Goal: Task Accomplishment & Management: Use online tool/utility

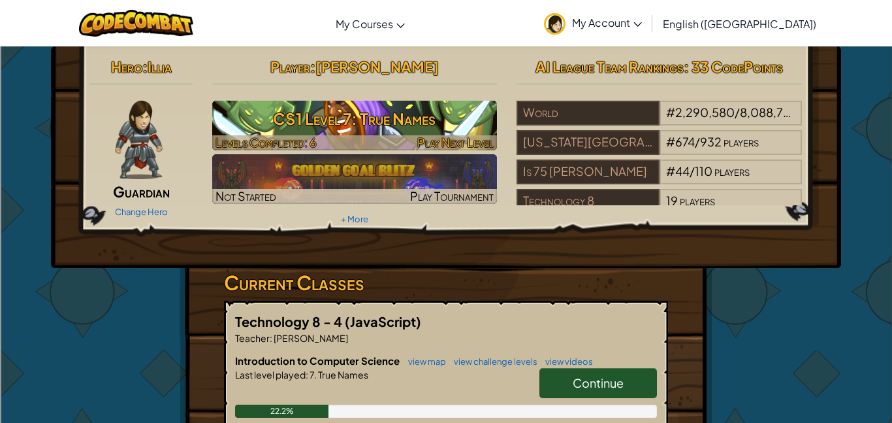
click at [405, 104] on h3 "CS1 Level 7: True Names" at bounding box center [355, 118] width 286 height 29
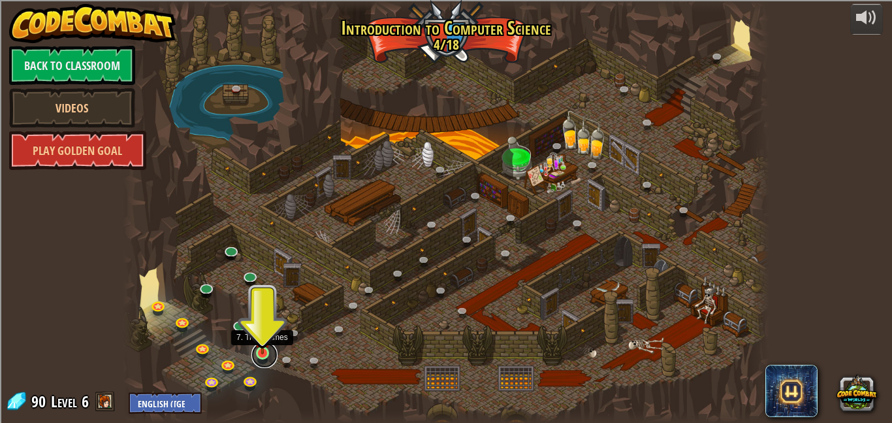
click at [261, 357] on link at bounding box center [265, 355] width 26 height 26
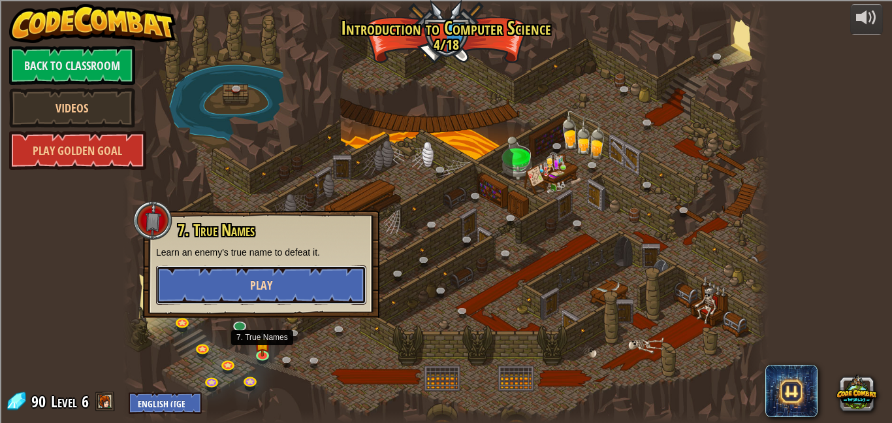
click at [310, 292] on button "Play" at bounding box center [261, 284] width 210 height 39
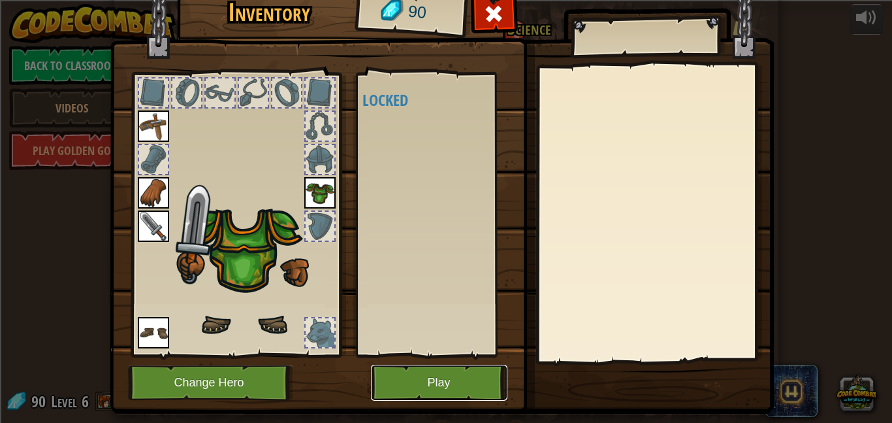
click at [419, 395] on button "Play" at bounding box center [439, 383] width 137 height 36
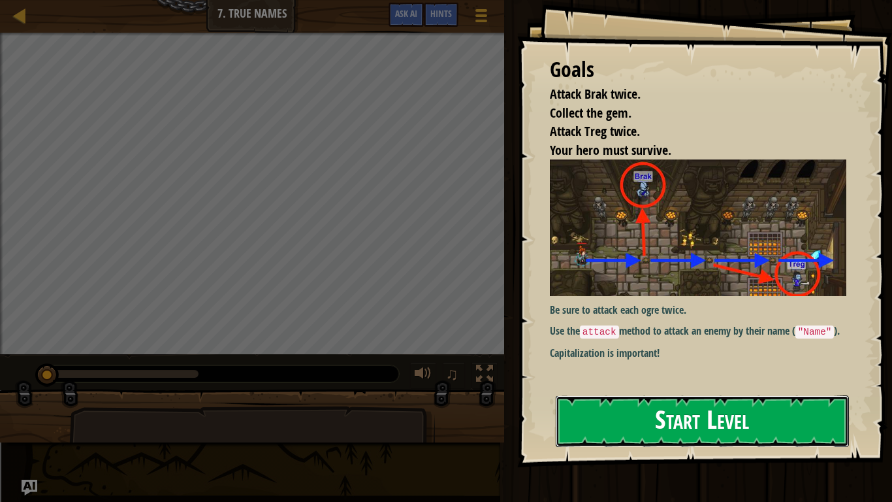
click at [662, 410] on button "Start Level" at bounding box center [702, 421] width 293 height 52
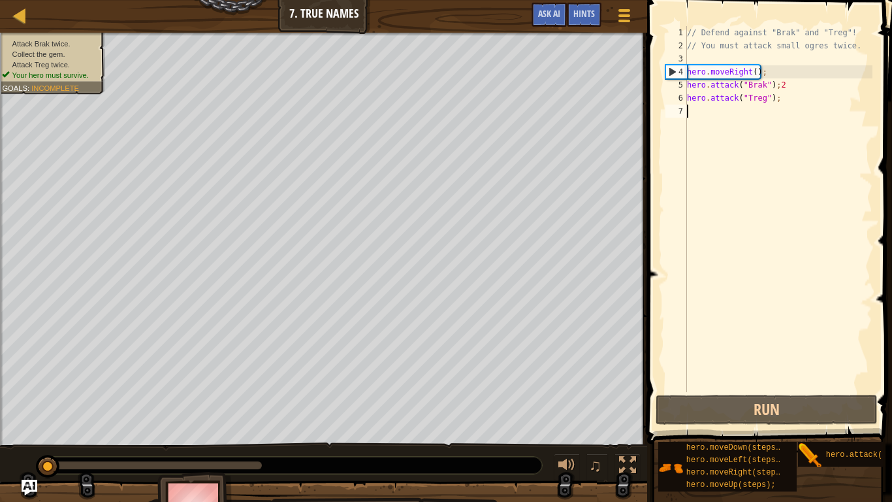
click at [791, 88] on div "// Defend against "Brak" and "Treg"! // You must attack small ogres twice. hero…" at bounding box center [779, 222] width 188 height 392
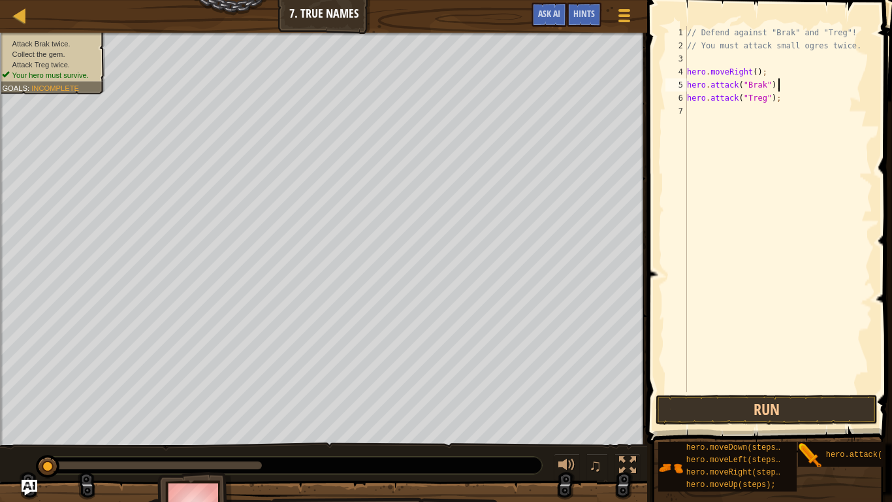
click at [765, 96] on div "// Defend against "Brak" and "Treg"! // You must attack small ogres twice. hero…" at bounding box center [779, 222] width 188 height 392
type textarea "hero.attack("Brak");"
click at [770, 114] on div "// Defend against "Brak" and "Treg"! // You must attack small ogres twice. hero…" at bounding box center [779, 222] width 188 height 392
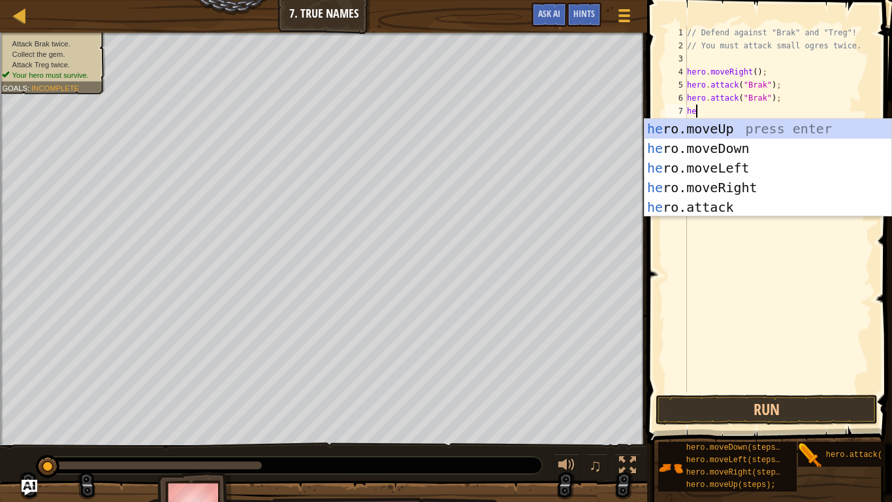
scroll to position [6, 1]
click at [752, 204] on div "her o.moveUp press enter her o.moveDown press enter her o.moveLeft press enter …" at bounding box center [768, 187] width 247 height 137
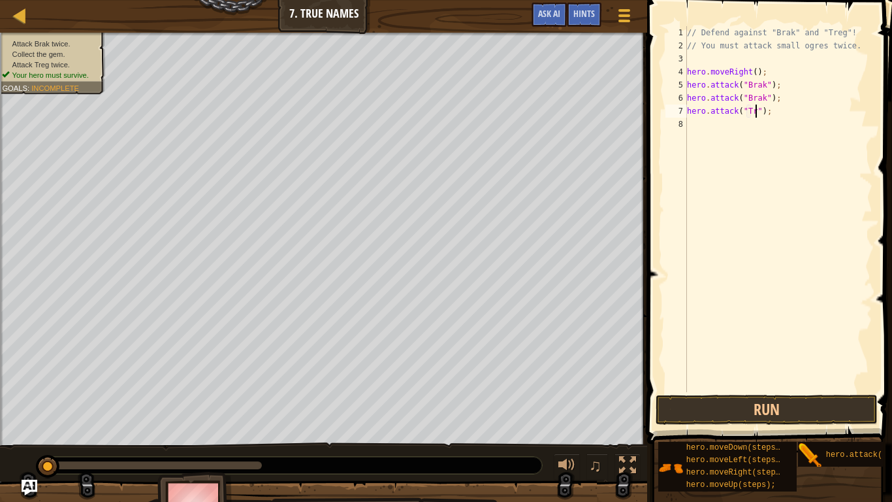
type textarea "hero.attack("Treg");"
click at [757, 126] on div "// Defend against "Brak" and "Treg"! // You must attack small ogres twice. hero…" at bounding box center [779, 222] width 188 height 392
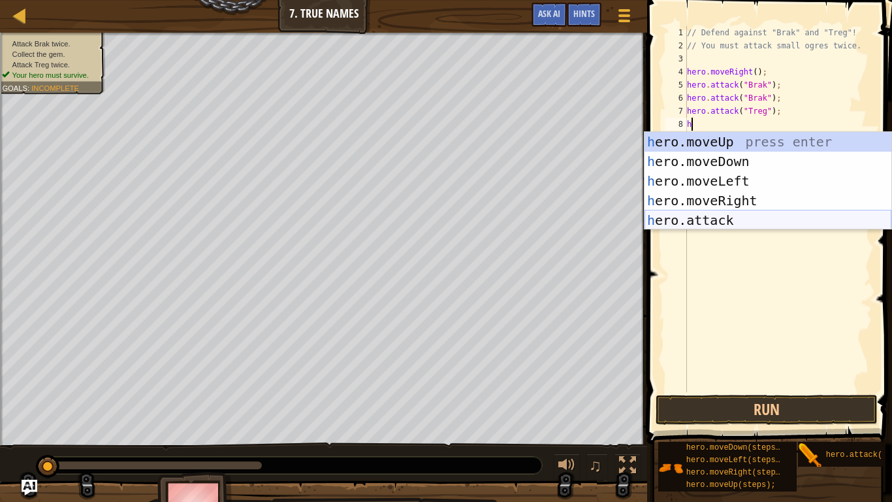
click at [732, 226] on div "h ero.moveUp press enter h ero.moveDown press enter h ero.moveLeft press enter …" at bounding box center [768, 200] width 247 height 137
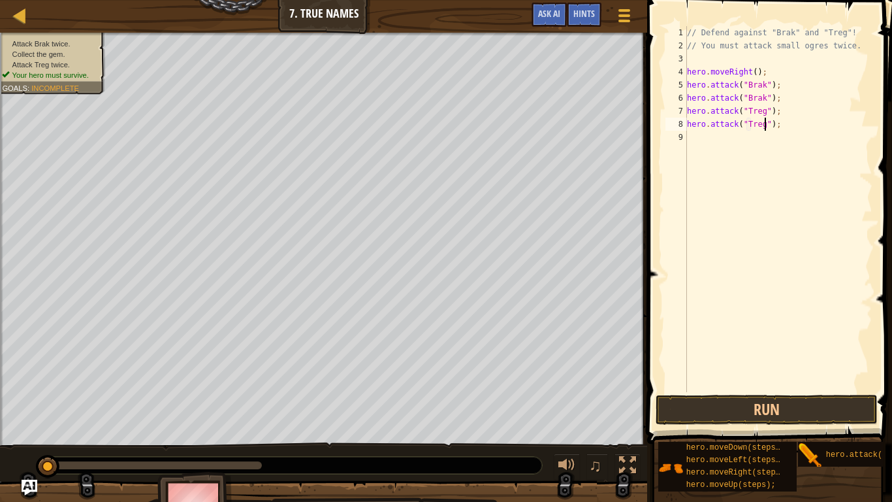
scroll to position [6, 12]
type textarea "hero.attack("Treg");"
click at [756, 404] on button "Run" at bounding box center [767, 410] width 222 height 30
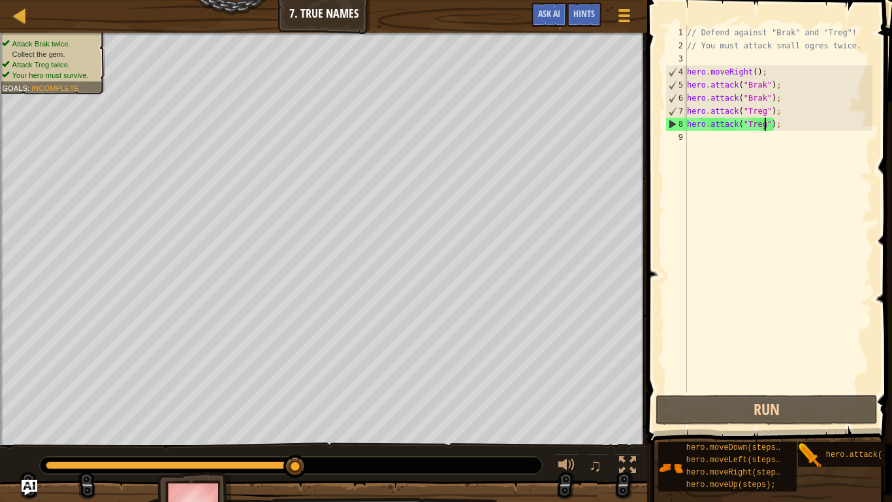
click at [709, 134] on div "// Defend against "Brak" and "Treg"! // You must attack small ogres twice. hero…" at bounding box center [779, 222] width 188 height 392
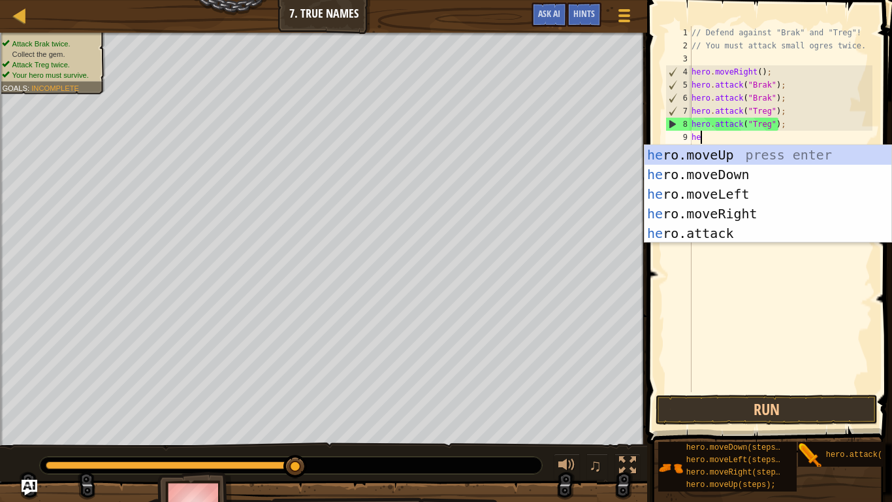
type textarea "hero"
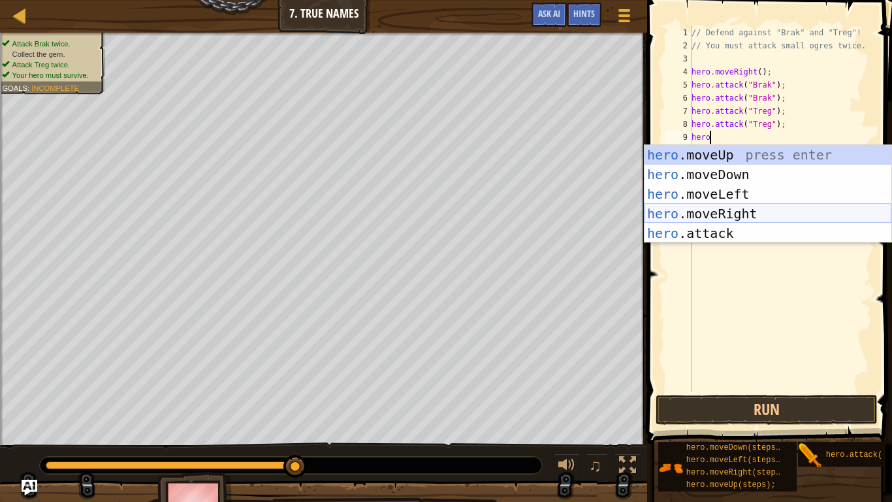
click at [777, 216] on div "hero .moveUp press enter hero .moveDown press enter hero .moveLeft press enter …" at bounding box center [768, 213] width 247 height 137
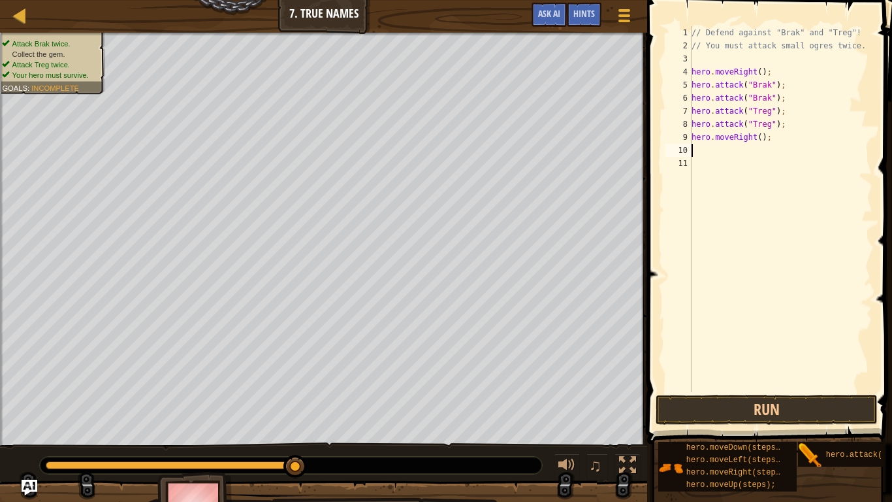
scroll to position [6, 0]
click at [730, 397] on button "Run" at bounding box center [767, 410] width 222 height 30
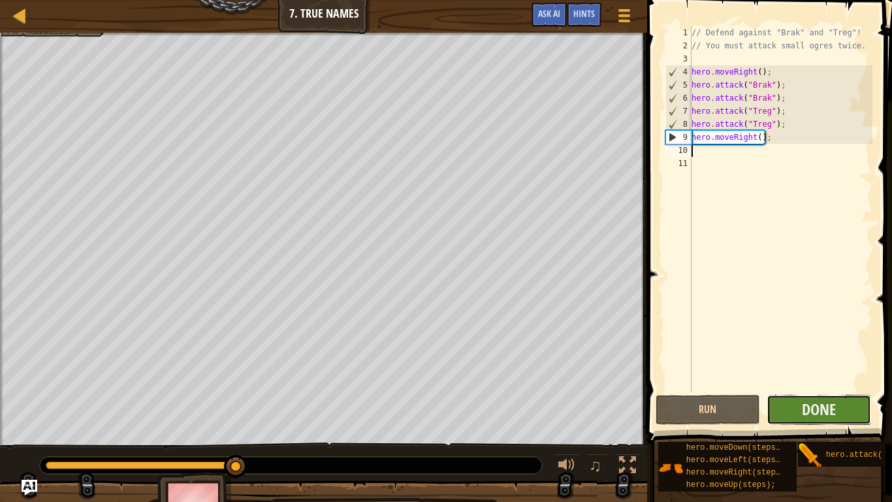
click at [849, 410] on button "Done" at bounding box center [819, 410] width 105 height 30
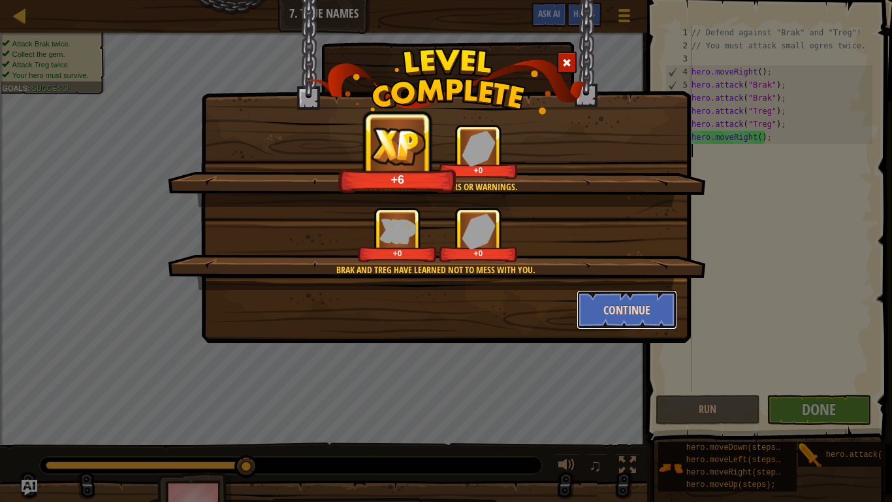
click at [610, 312] on button "Continue" at bounding box center [627, 309] width 101 height 39
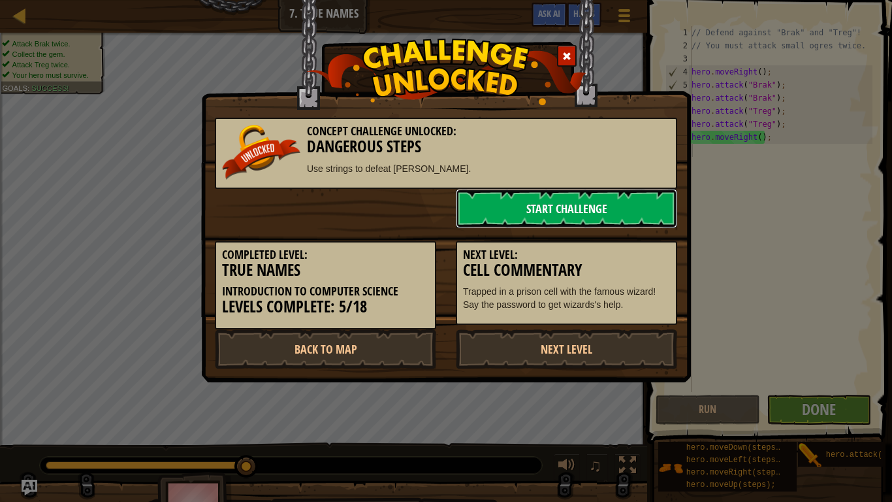
click at [557, 215] on link "Start Challenge" at bounding box center [566, 208] width 221 height 39
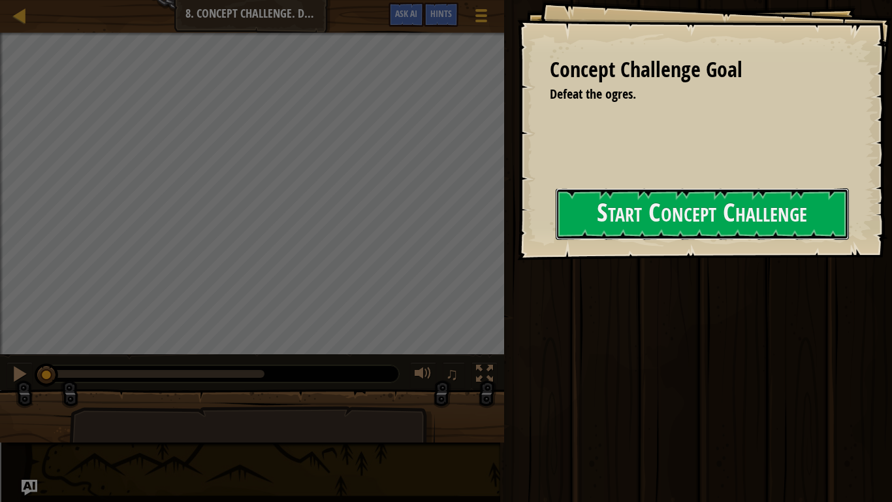
click at [557, 214] on button "Start Concept Challenge" at bounding box center [702, 214] width 293 height 52
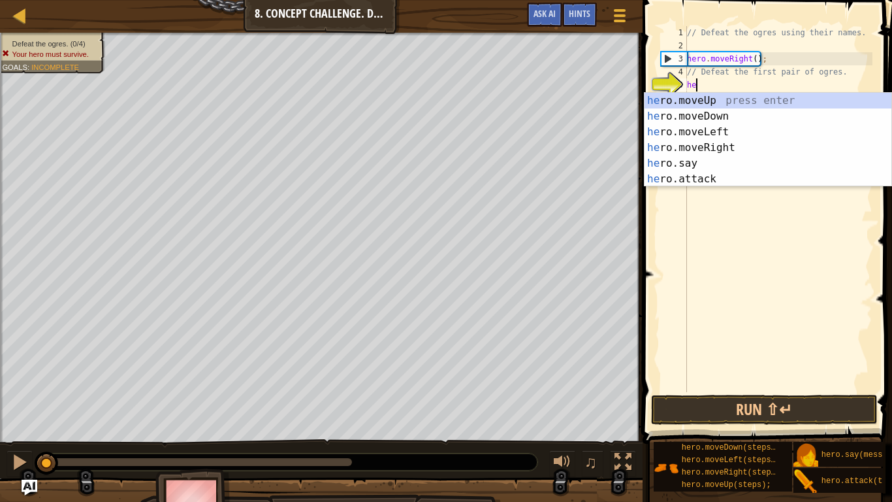
scroll to position [6, 1]
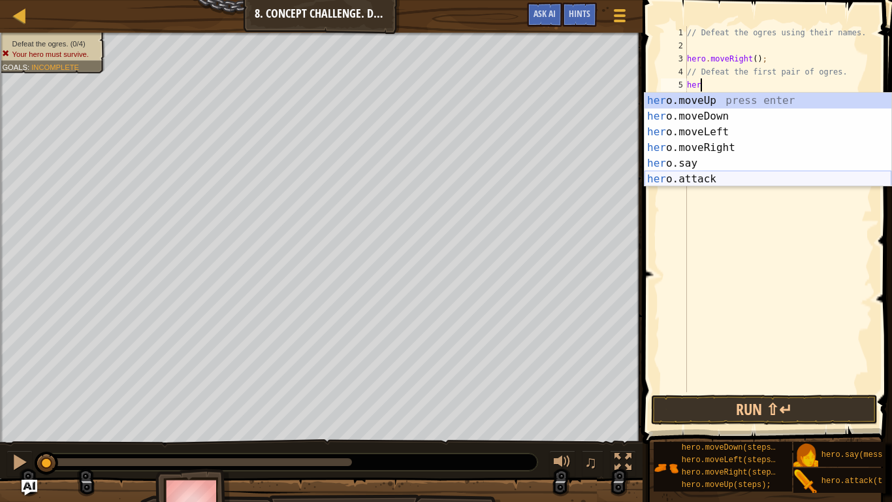
click at [773, 180] on div "her o.moveUp press enter her o.moveDown press enter her o.moveLeft press enter …" at bounding box center [768, 155] width 247 height 125
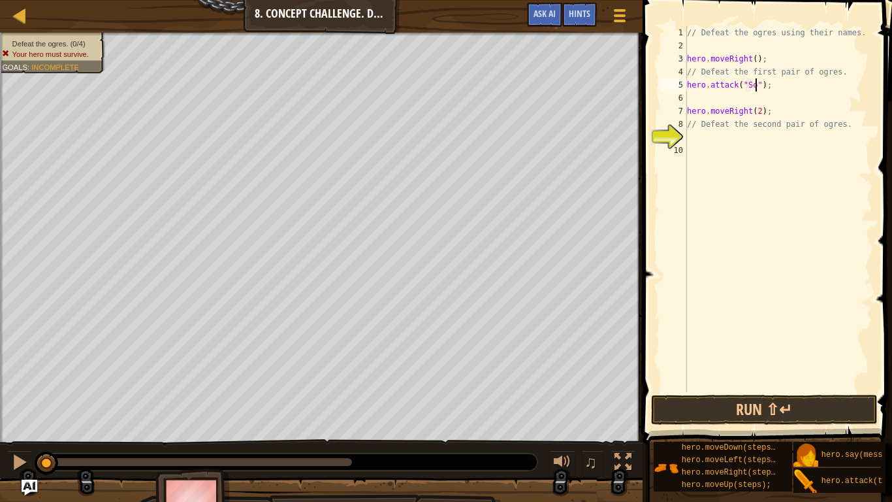
type textarea "hero.attack("Sog");"
click at [725, 95] on div "// Defeat the ogres using their names. hero . moveRight ( ) ; // Defeat the fir…" at bounding box center [779, 222] width 188 height 392
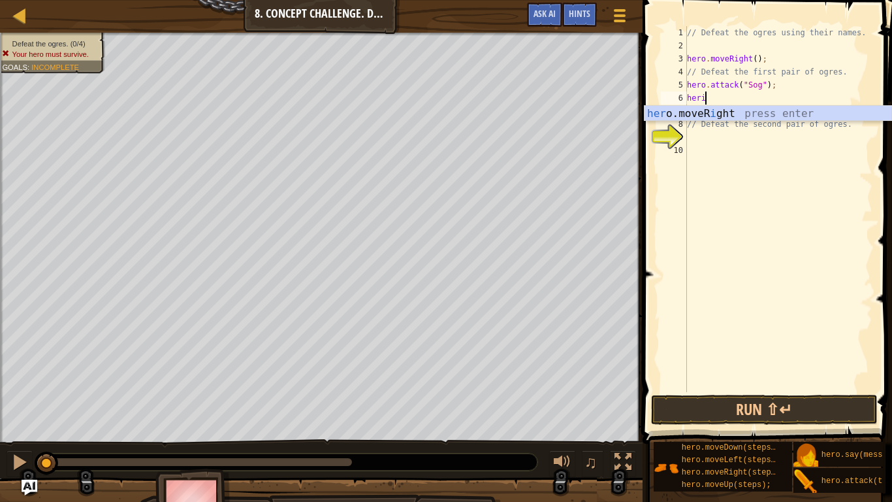
scroll to position [6, 1]
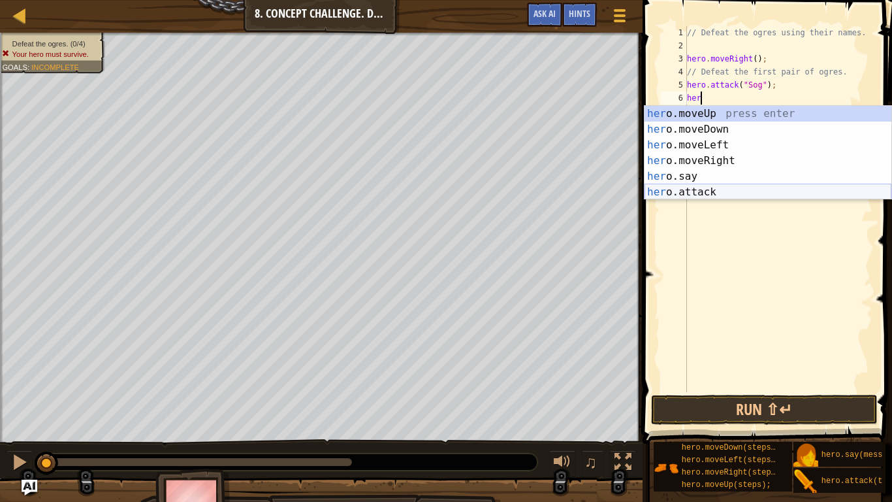
click at [710, 186] on div "her o.moveUp press enter her o.moveDown press enter her o.moveLeft press enter …" at bounding box center [768, 168] width 247 height 125
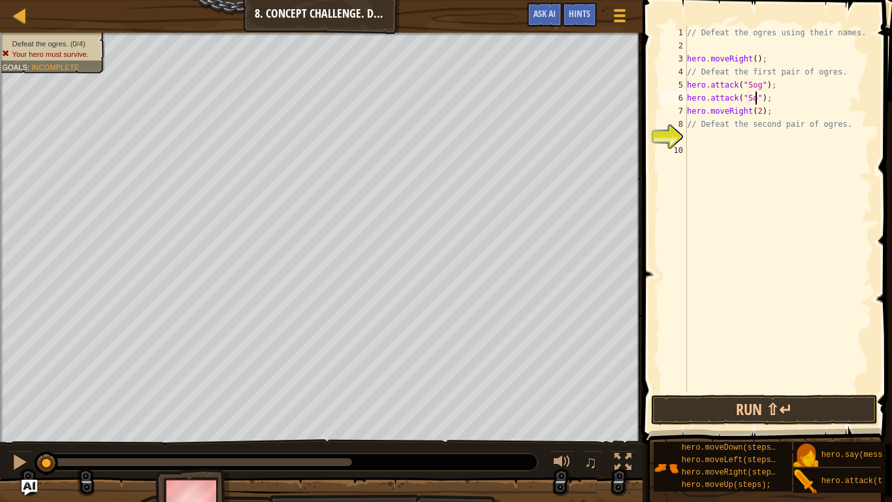
type textarea "hero.attack("Sog");"
click at [776, 100] on div "// Defeat the ogres using their names. hero . moveRight ( ) ; // Defeat the fir…" at bounding box center [779, 222] width 188 height 392
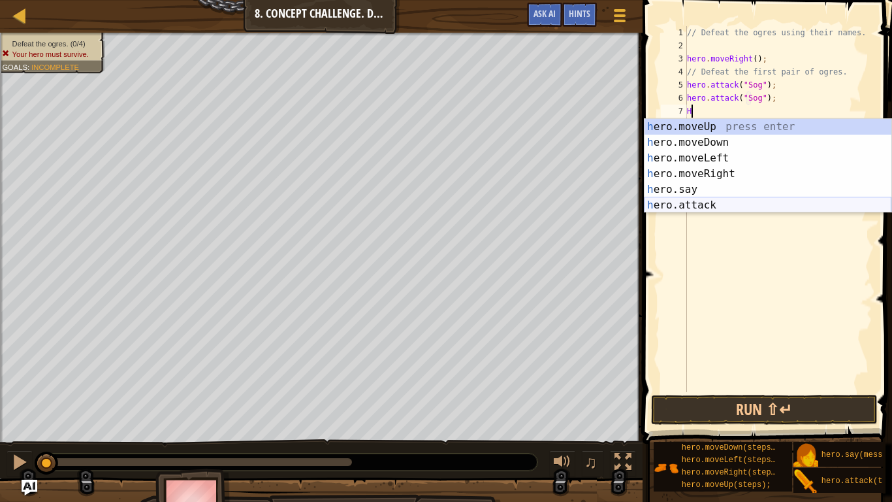
click at [765, 206] on div "h ero.moveUp press enter h ero.moveDown press enter h ero.moveLeft press enter …" at bounding box center [768, 181] width 247 height 125
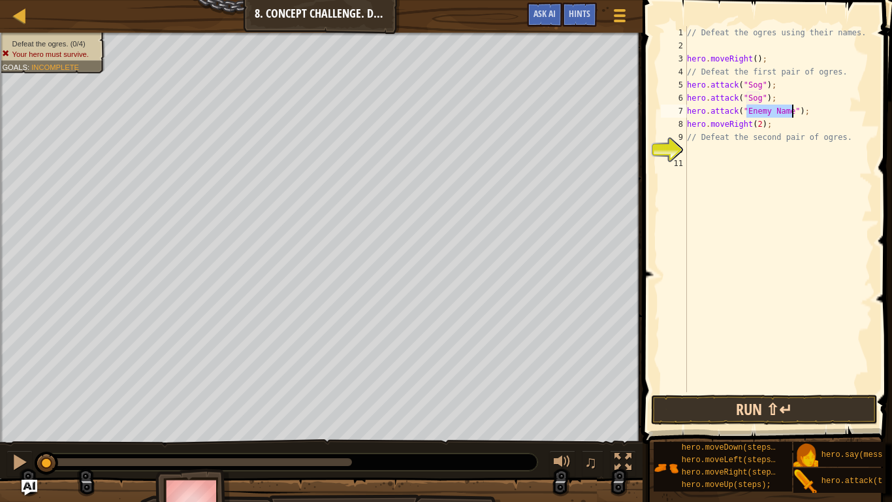
type textarea "hero.attack("Enemy Name");"
click at [752, 412] on button "Run ⇧↵" at bounding box center [764, 410] width 227 height 30
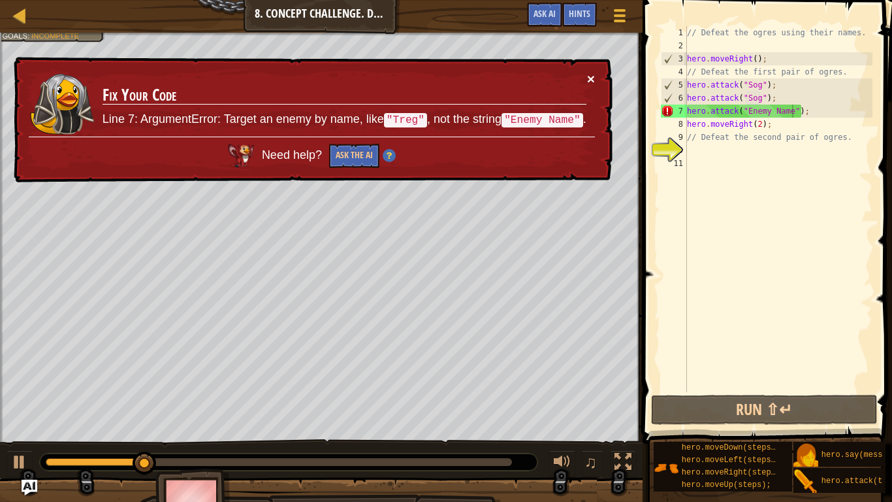
click at [587, 80] on button "×" at bounding box center [591, 79] width 8 height 14
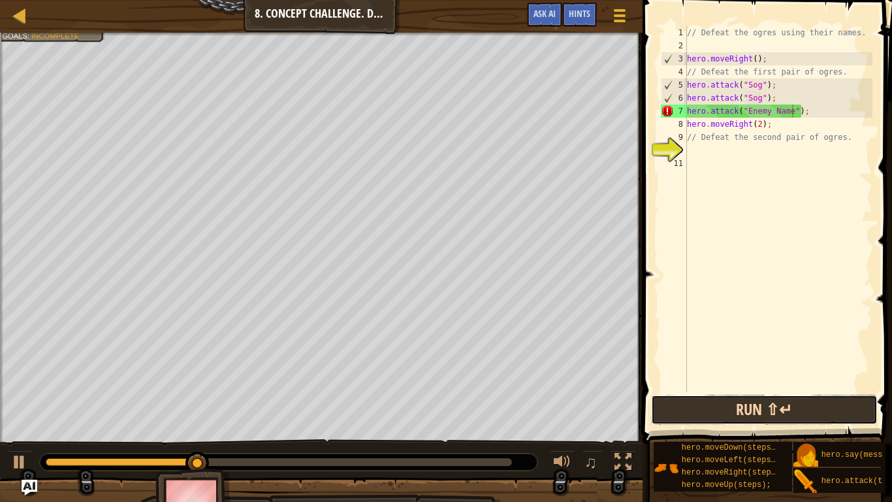
click at [740, 403] on button "Run ⇧↵" at bounding box center [764, 410] width 227 height 30
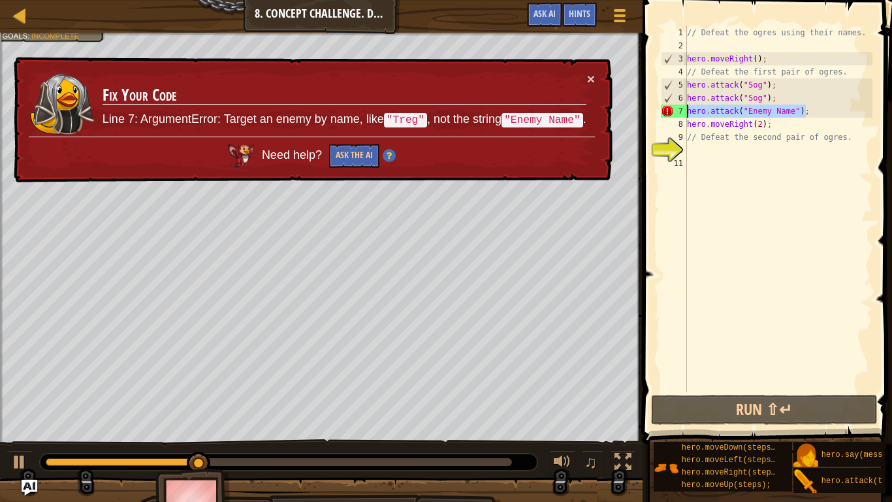
drag, startPoint x: 815, startPoint y: 116, endPoint x: 687, endPoint y: 116, distance: 128.7
click at [687, 116] on div "hero.attack("Enemy Name"); 1 2 3 4 5 6 7 8 9 10 11 // Defeat the ogres using th…" at bounding box center [766, 209] width 214 height 366
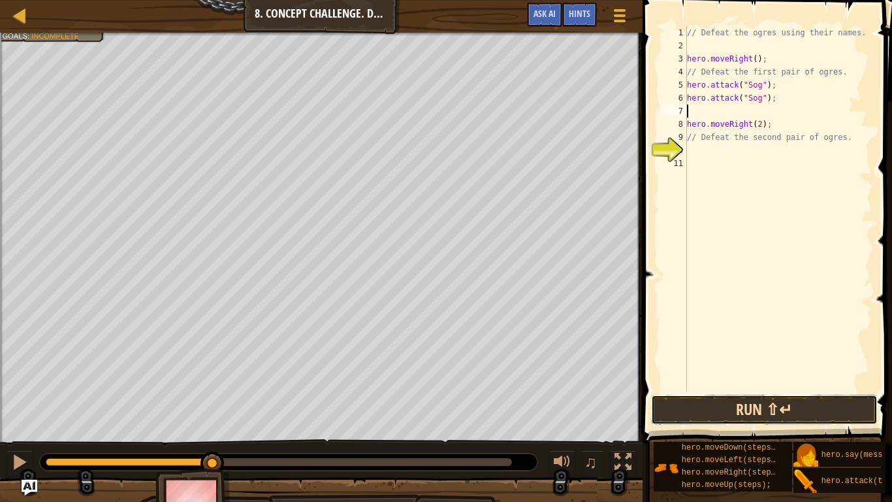
click at [776, 406] on button "Run ⇧↵" at bounding box center [764, 410] width 227 height 30
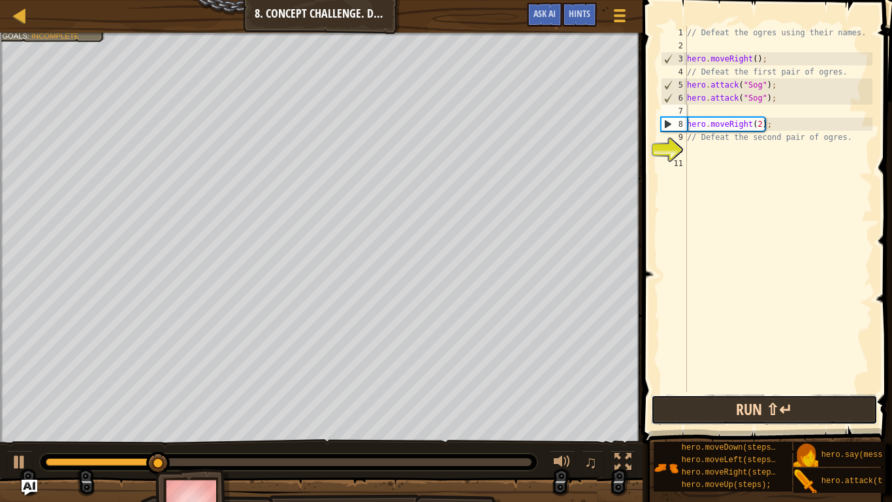
click at [759, 413] on button "Run ⇧↵" at bounding box center [764, 410] width 227 height 30
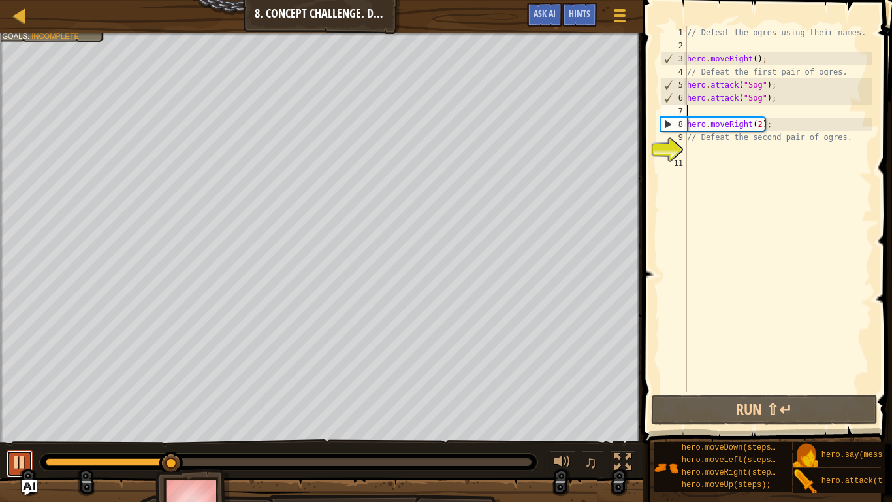
click at [18, 422] on div at bounding box center [19, 461] width 17 height 17
click at [759, 101] on div "// Defeat the ogres using their names. hero . moveRight ( ) ; // Defeat the fir…" at bounding box center [779, 222] width 188 height 392
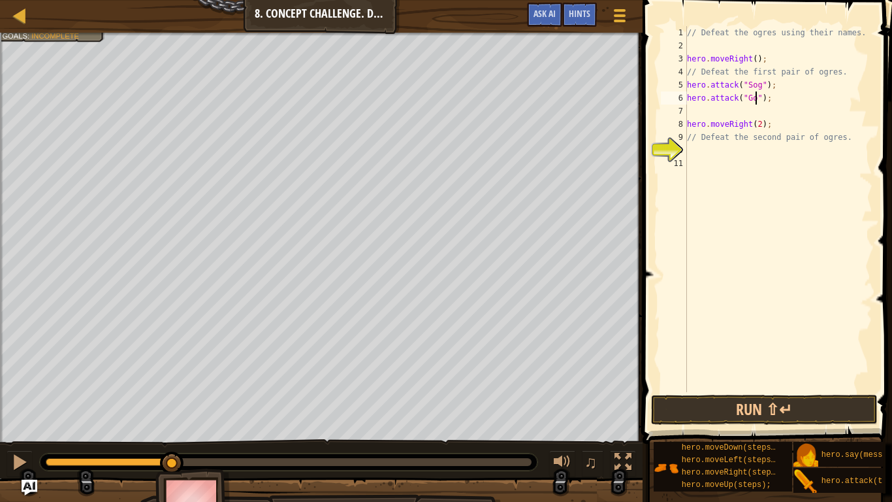
scroll to position [6, 11]
click at [741, 411] on button "Run ⇧↵" at bounding box center [764, 410] width 227 height 30
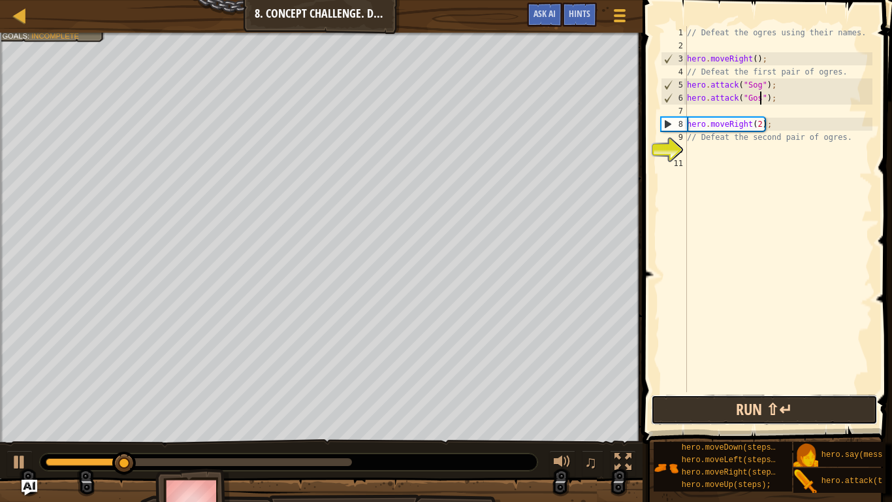
click at [748, 419] on button "Run ⇧↵" at bounding box center [764, 410] width 227 height 30
type textarea "hero.attack("Sog");"
click at [10, 422] on button at bounding box center [20, 463] width 26 height 27
click at [711, 107] on div "// Defeat the ogres using their names. hero . moveRight ( ) ; // Defeat the fir…" at bounding box center [779, 222] width 188 height 392
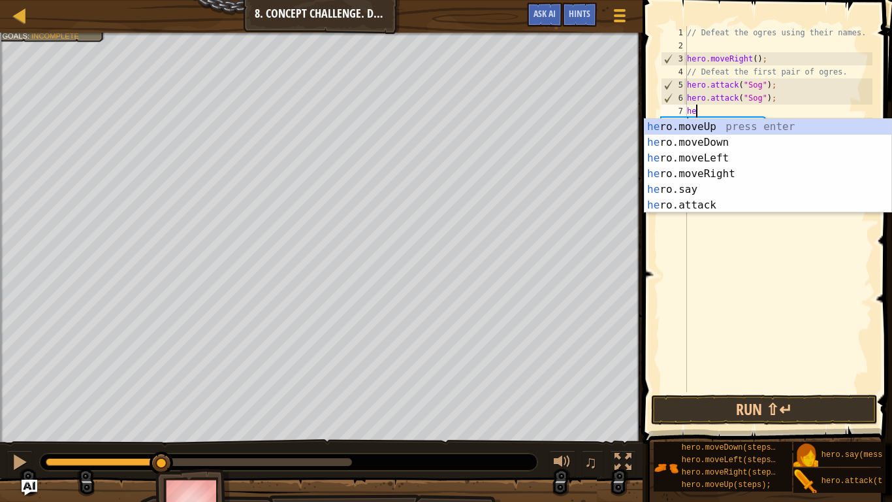
scroll to position [6, 1]
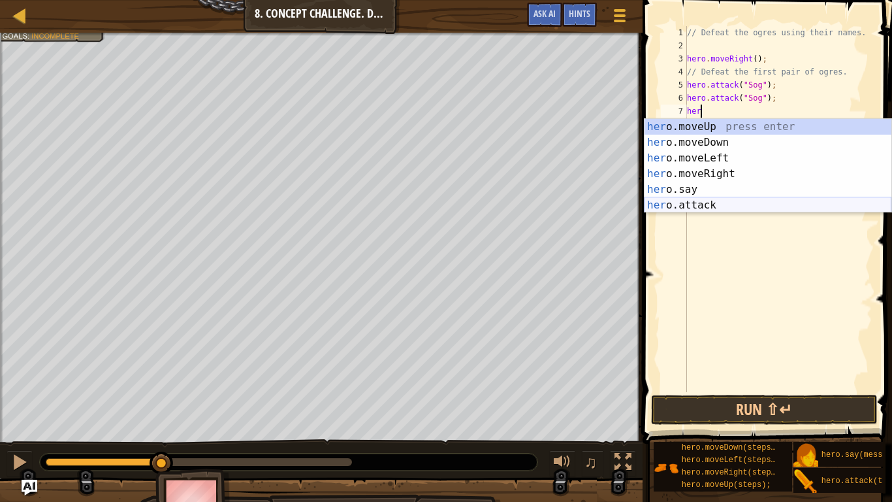
click at [716, 203] on div "her o.moveUp press enter her o.moveDown press enter her o.moveLeft press enter …" at bounding box center [768, 181] width 247 height 125
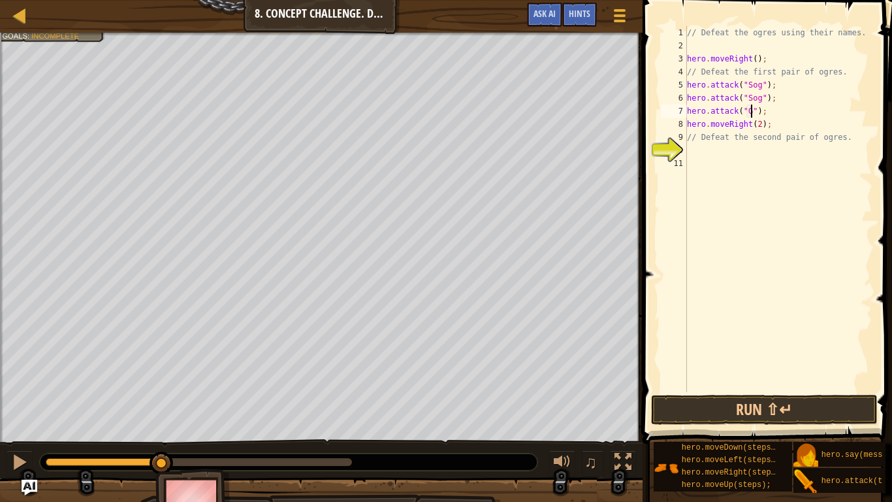
type textarea "hero.attack("Gos");"
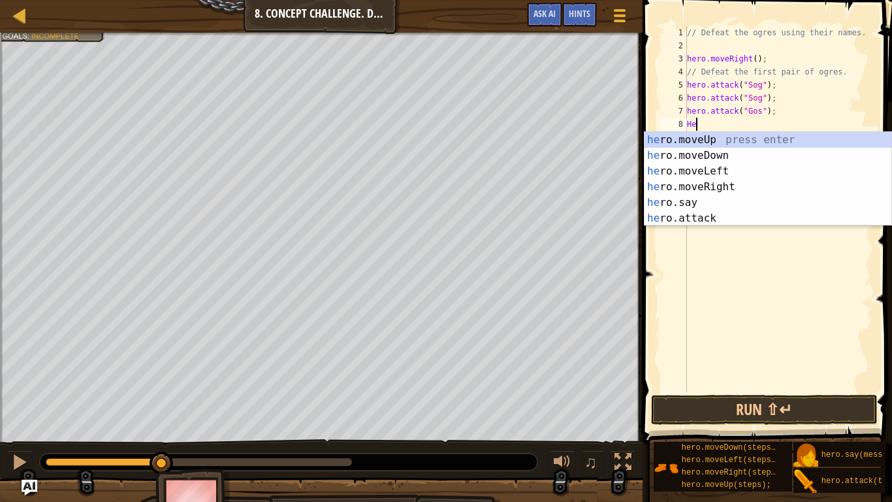
scroll to position [6, 1]
type textarea "H"
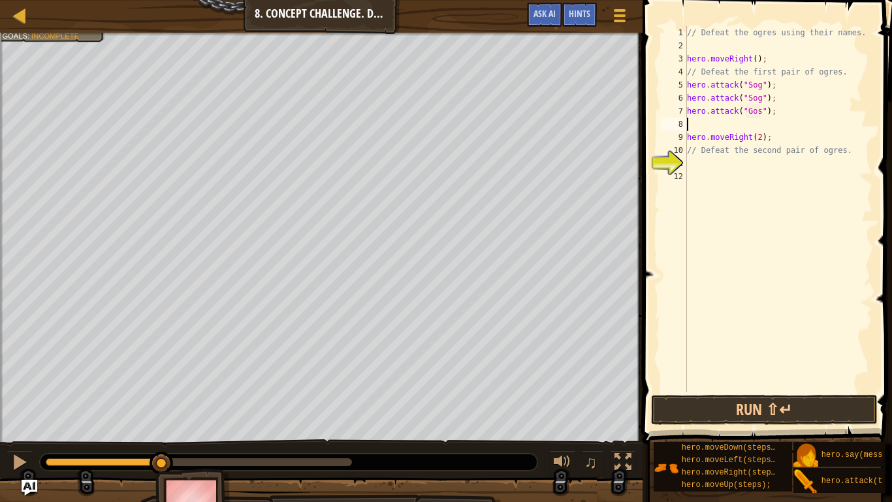
type textarea "e"
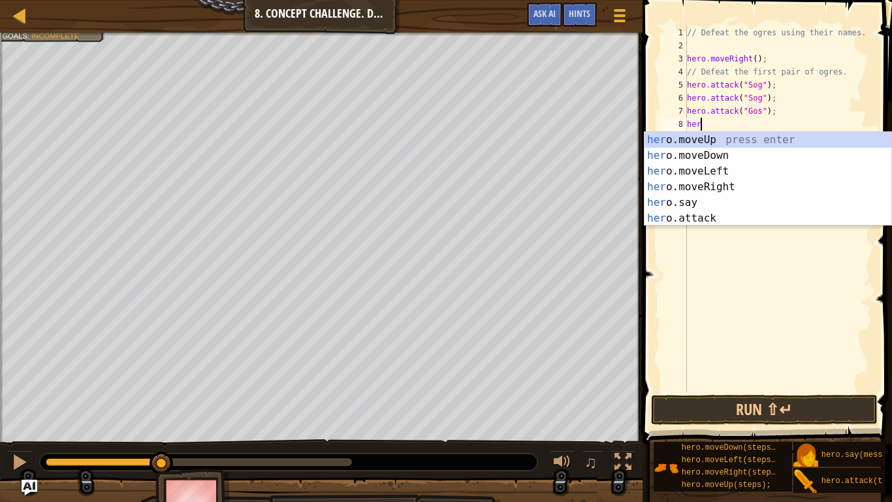
scroll to position [6, 1]
click at [777, 217] on div "her o.moveUp press enter her o.moveDown press enter her o.moveLeft press enter …" at bounding box center [768, 194] width 247 height 125
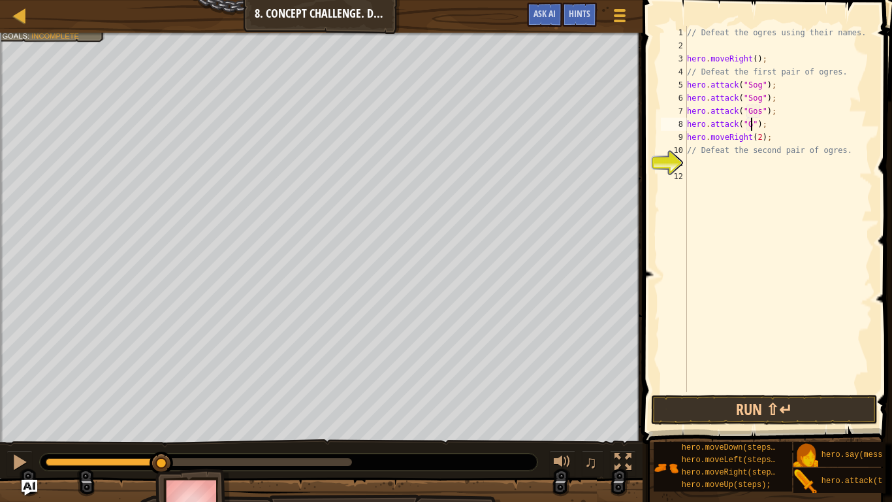
type textarea "hero.attack("Gos");"
click at [718, 164] on div "// Defeat the ogres using their names. hero . moveRight ( ) ; // Defeat the fir…" at bounding box center [779, 222] width 188 height 392
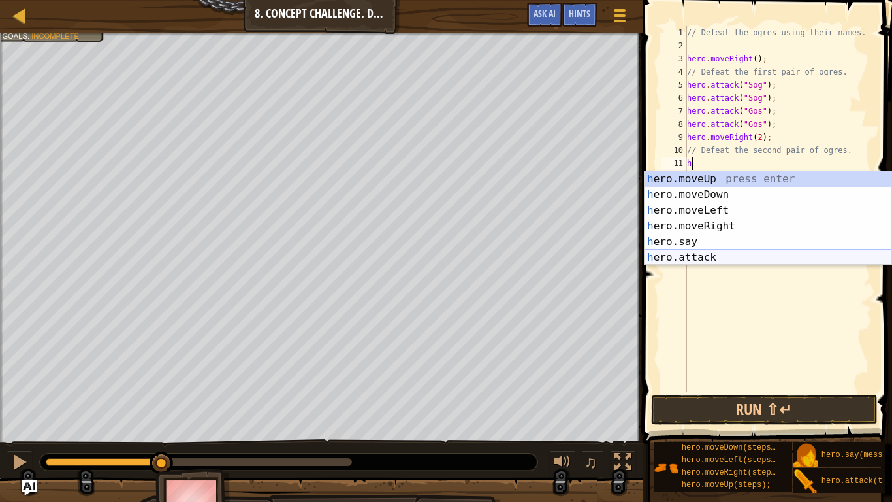
click at [715, 257] on div "h ero.moveUp press enter h ero.moveDown press enter h ero.moveLeft press enter …" at bounding box center [768, 233] width 247 height 125
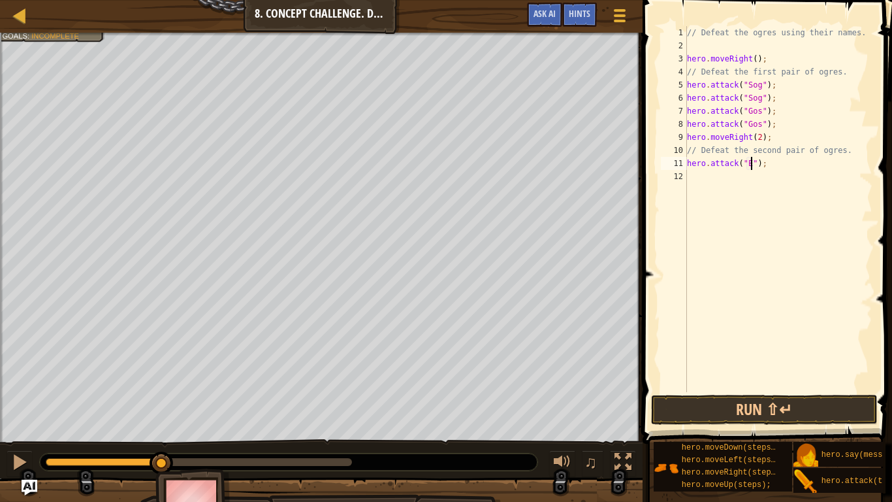
scroll to position [6, 10]
type textarea "hero.attack("Ergo");"
click at [720, 179] on div "// Defeat the ogres using their names. hero . moveRight ( ) ; // Defeat the fir…" at bounding box center [779, 222] width 188 height 392
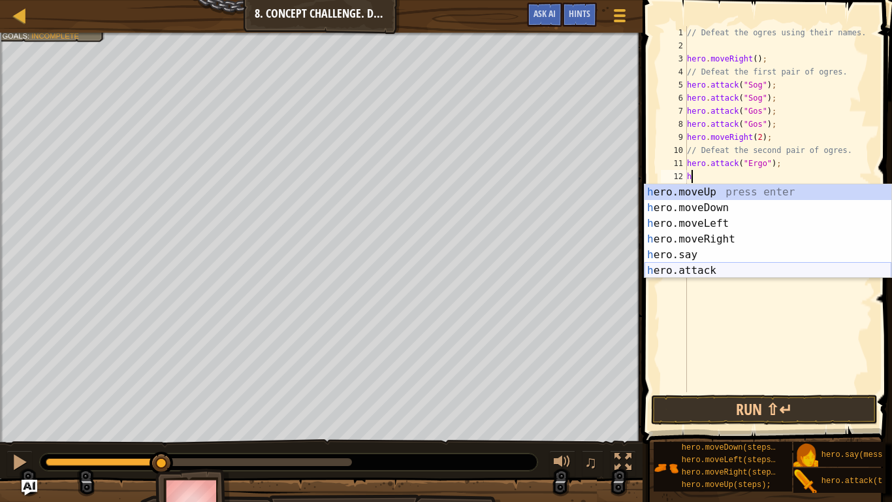
click at [722, 271] on div "h ero.moveUp press enter h ero.moveDown press enter h ero.moveLeft press enter …" at bounding box center [768, 246] width 247 height 125
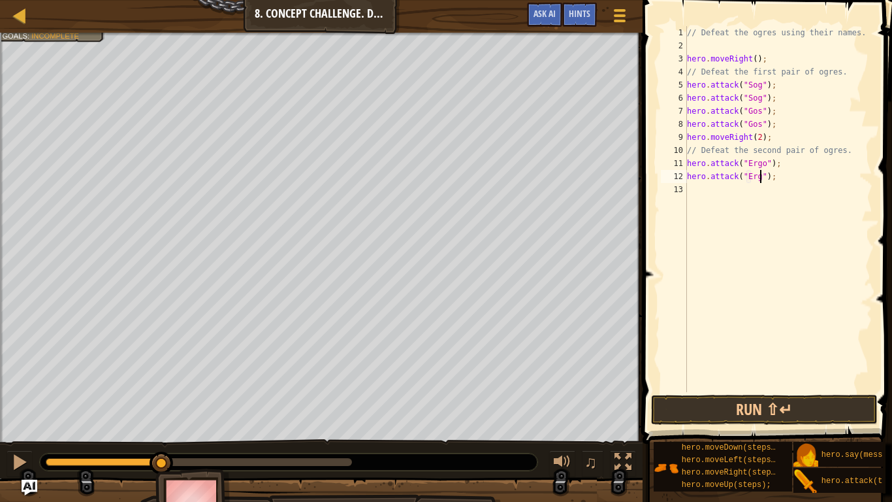
type textarea "hero.attack("Ergo");"
click at [761, 193] on div "// Defeat the ogres using their names. hero . moveRight ( ) ; // Defeat the fir…" at bounding box center [779, 222] width 188 height 392
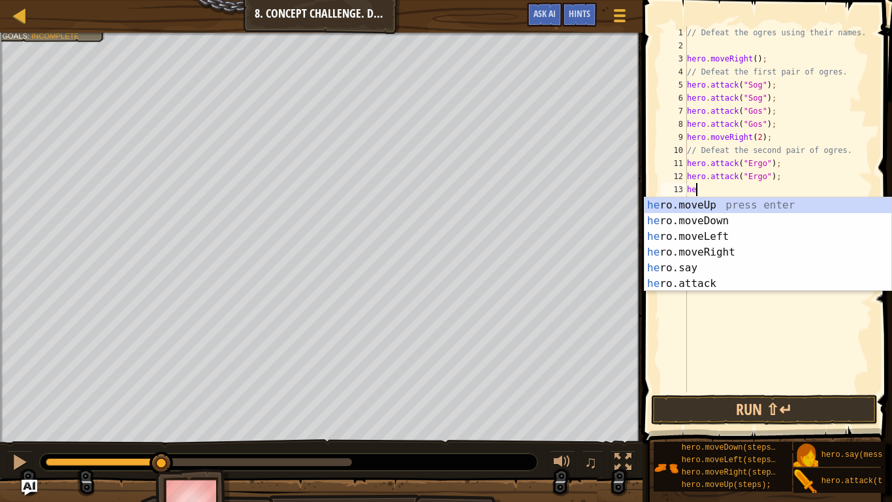
scroll to position [6, 1]
click at [725, 280] on div "her o.moveUp press enter her o.moveDown press enter her o.moveLeft press enter …" at bounding box center [768, 259] width 247 height 125
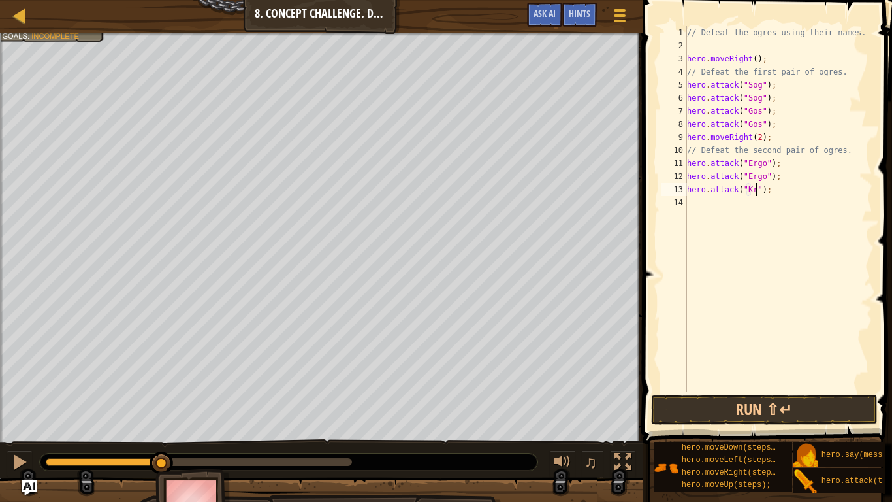
type textarea "hero.attack("Kro");"
click at [725, 208] on div "// Defeat the ogres using their names. hero . moveRight ( ) ; // Defeat the fir…" at bounding box center [779, 222] width 188 height 392
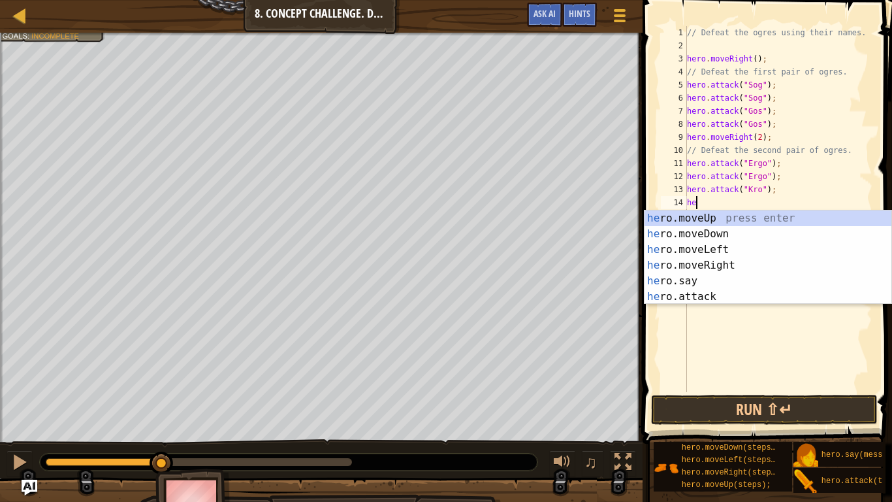
scroll to position [6, 1]
click at [718, 295] on div "her o.moveUp press enter her o.moveDown press enter her o.moveLeft press enter …" at bounding box center [768, 272] width 247 height 125
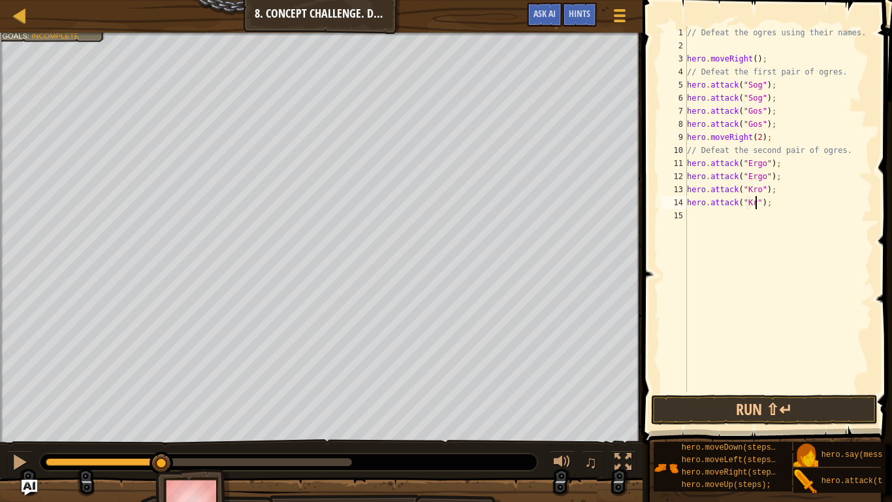
scroll to position [6, 11]
type textarea "hero.attack("Kro");"
click at [717, 412] on button "Run ⇧↵" at bounding box center [764, 410] width 227 height 30
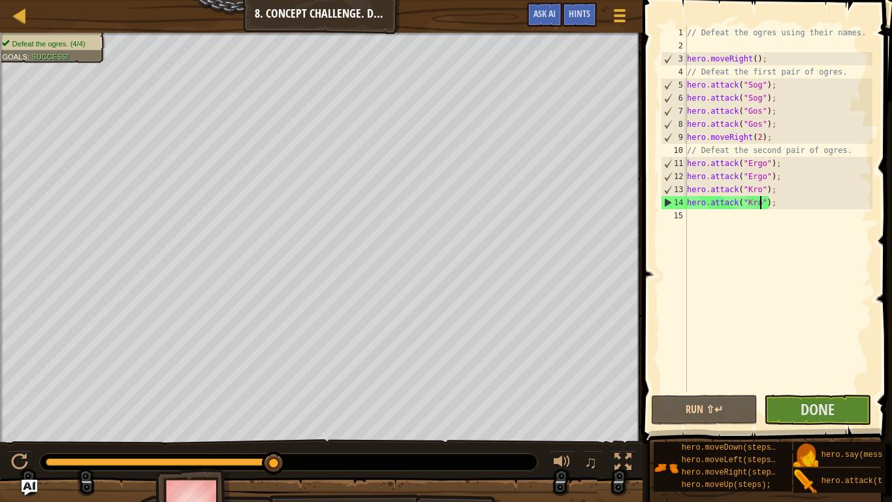
click at [755, 221] on div "// Defeat the ogres using their names. hero . moveRight ( ) ; // Defeat the fir…" at bounding box center [779, 222] width 188 height 392
click at [777, 135] on div "// Defeat the ogres using their names. hero . moveRight ( ) ; // Defeat the fir…" at bounding box center [779, 222] width 188 height 392
type textarea "hero.moveRight(2);"
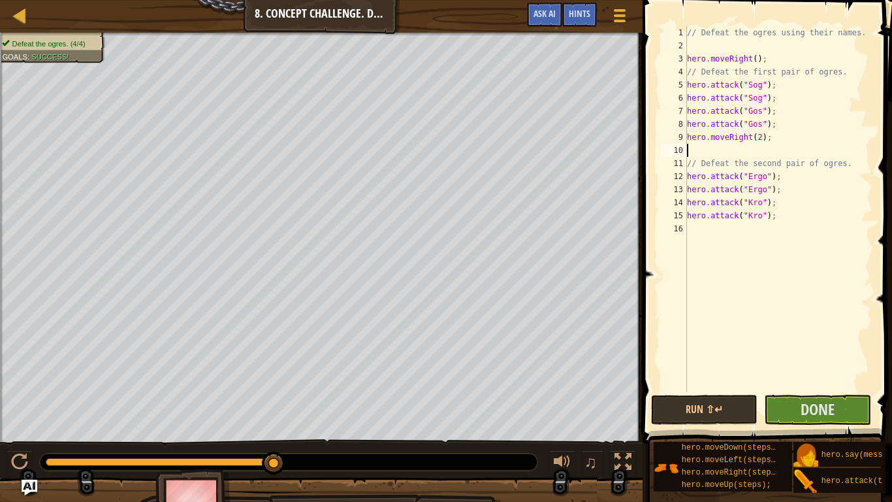
click at [785, 172] on div "// Defeat the ogres using their names. hero . moveRight ( ) ; // Defeat the fir…" at bounding box center [779, 222] width 188 height 392
type textarea "hero.attack("Ergo");"
click at [752, 146] on div "// Defeat the ogres using their names. hero . moveRight ( ) ; // Defeat the fir…" at bounding box center [779, 222] width 188 height 392
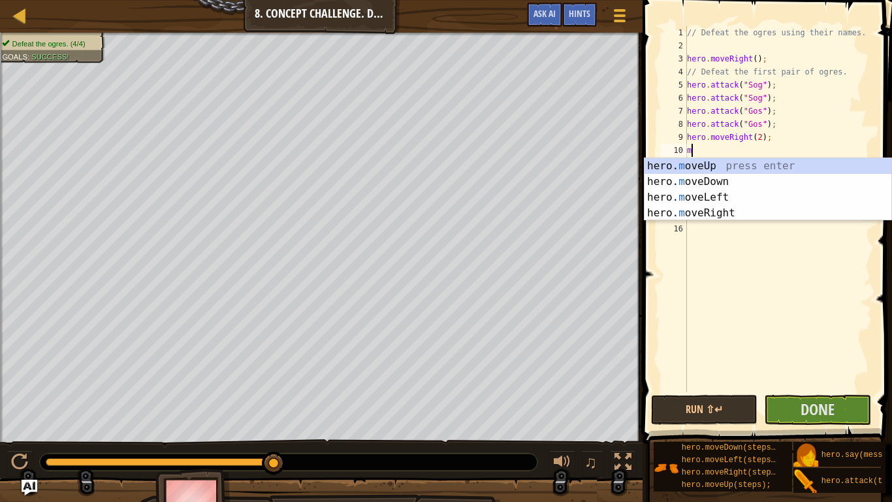
type textarea "mo"
click at [745, 211] on div "hero. mo veUp press enter hero. mo veDown press enter hero. mo veLeft press ent…" at bounding box center [768, 205] width 247 height 94
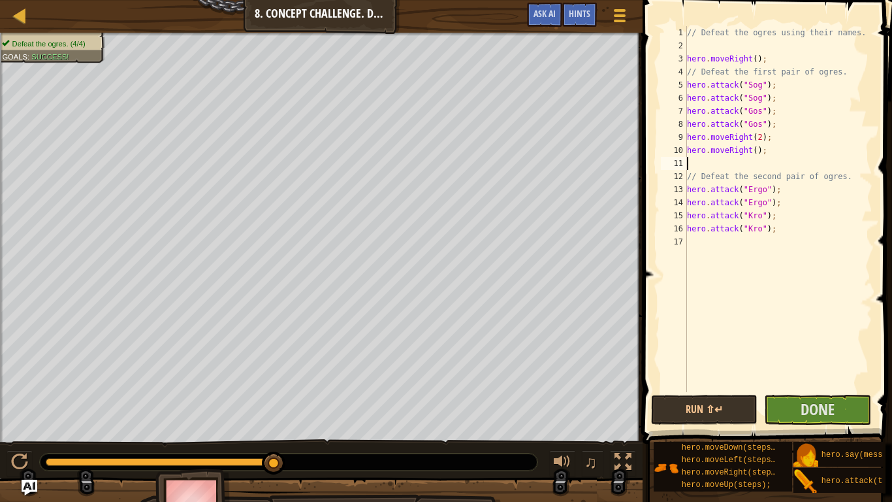
scroll to position [6, 0]
type textarea "mo"
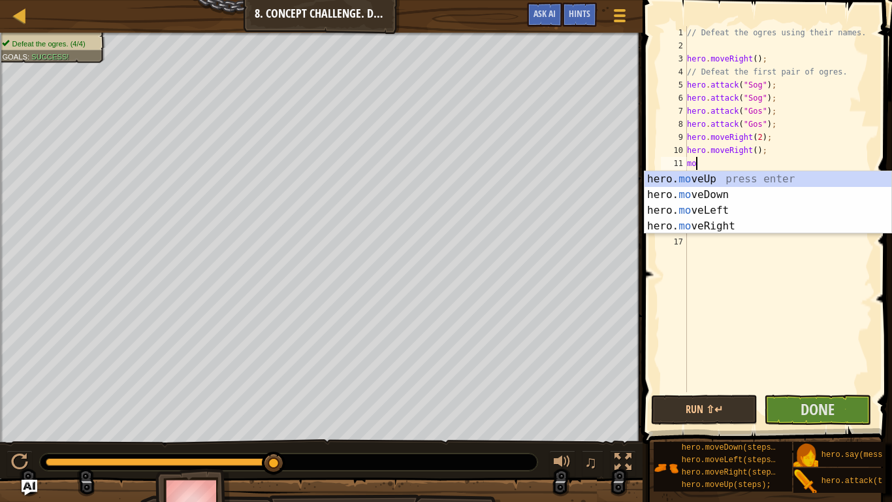
scroll to position [6, 1]
click at [745, 178] on div "hero. mo veUp press enter hero. mo veDown press enter hero. mo veLeft press ent…" at bounding box center [768, 218] width 247 height 94
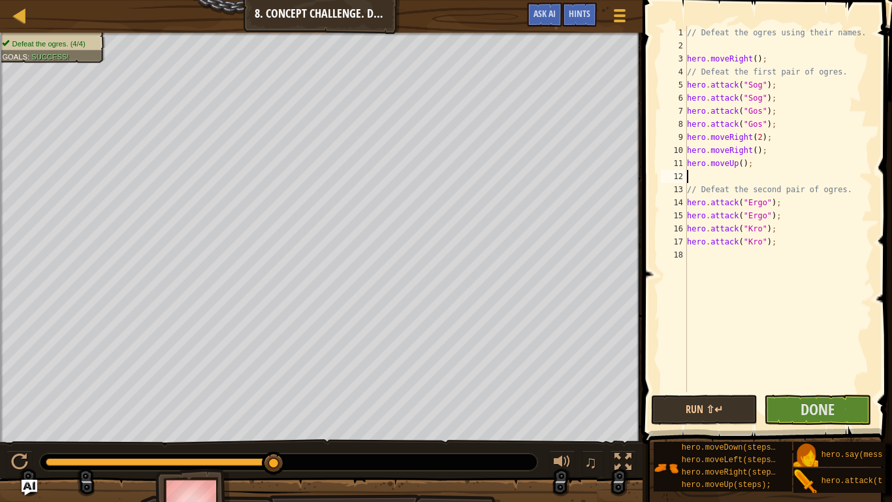
click at [710, 252] on div "// Defeat the ogres using their names. hero . moveRight ( ) ; // Defeat the fir…" at bounding box center [779, 222] width 188 height 392
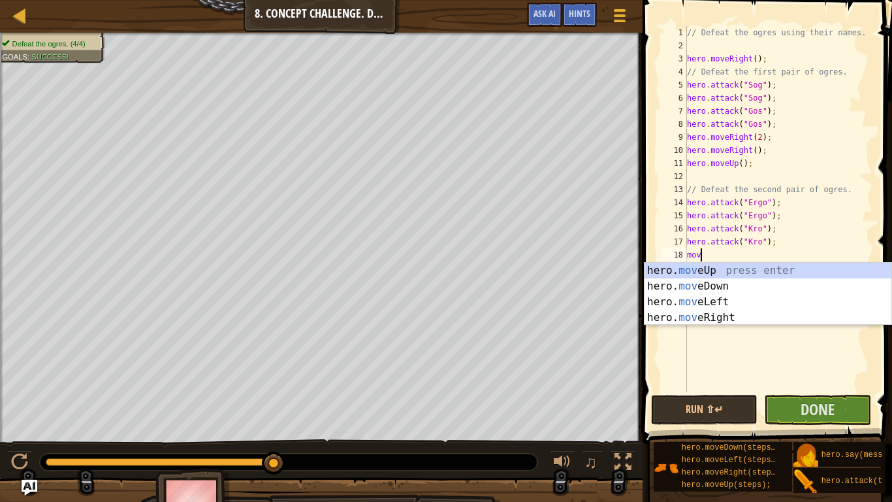
type textarea "move"
click at [730, 312] on div "hero. move Up press enter hero. move Down press enter hero. move Left press ent…" at bounding box center [768, 310] width 247 height 94
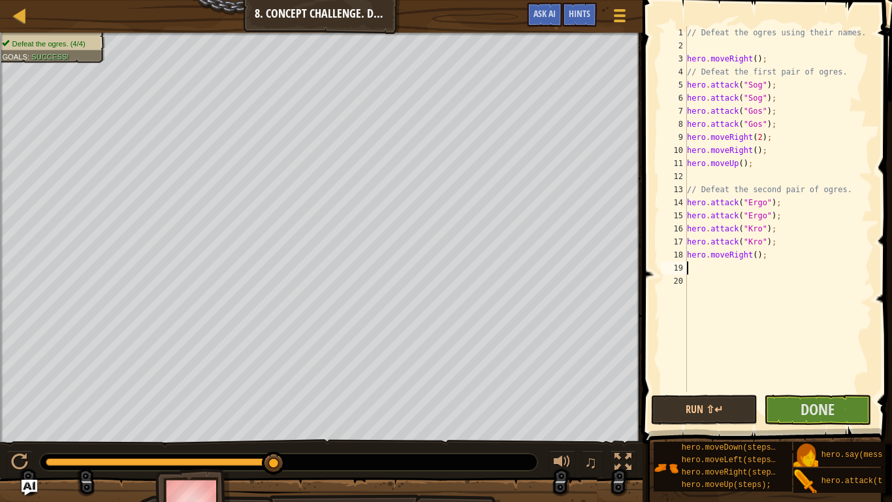
scroll to position [6, 0]
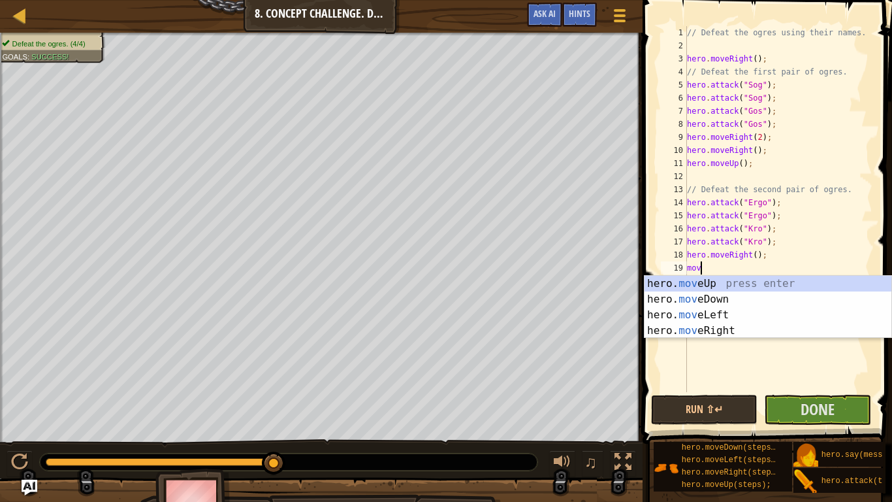
type textarea "move"
click at [738, 284] on div "hero. move Up press enter hero. move Down press enter hero. move Left press ent…" at bounding box center [768, 323] width 247 height 94
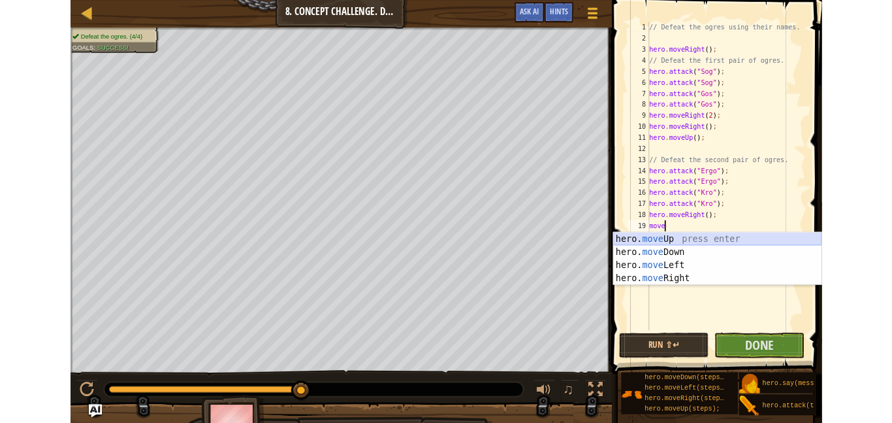
scroll to position [6, 0]
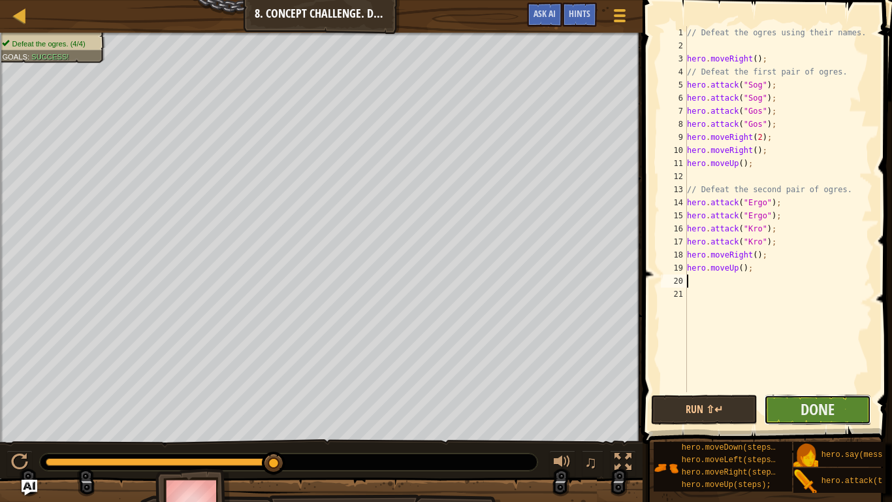
click at [796, 406] on button "Done" at bounding box center [817, 410] width 107 height 30
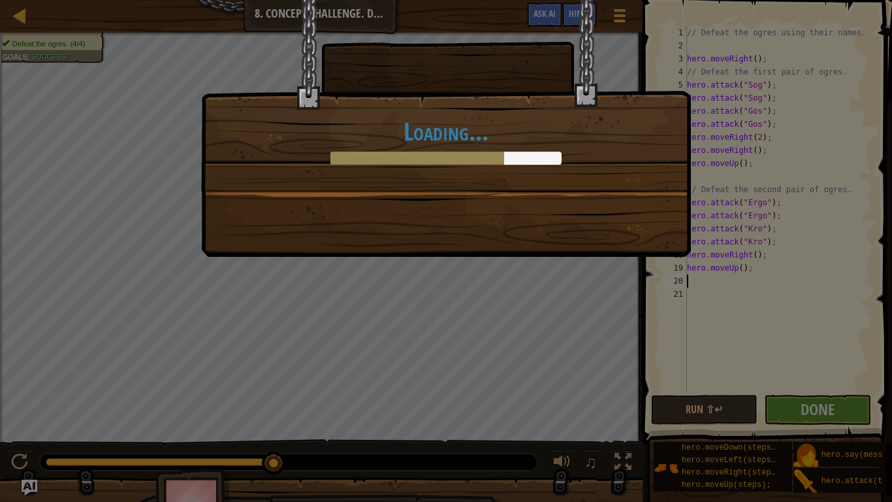
click at [688, 413] on div "Loading..." at bounding box center [446, 251] width 892 height 502
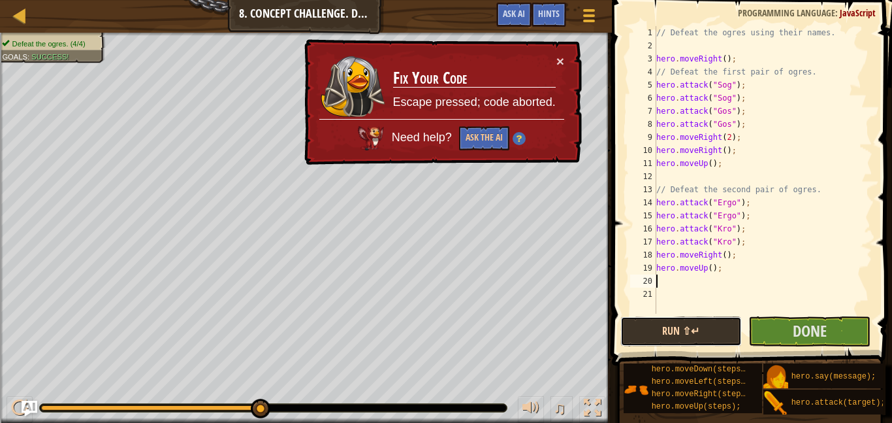
click at [675, 335] on button "Run ⇧↵" at bounding box center [682, 331] width 122 height 30
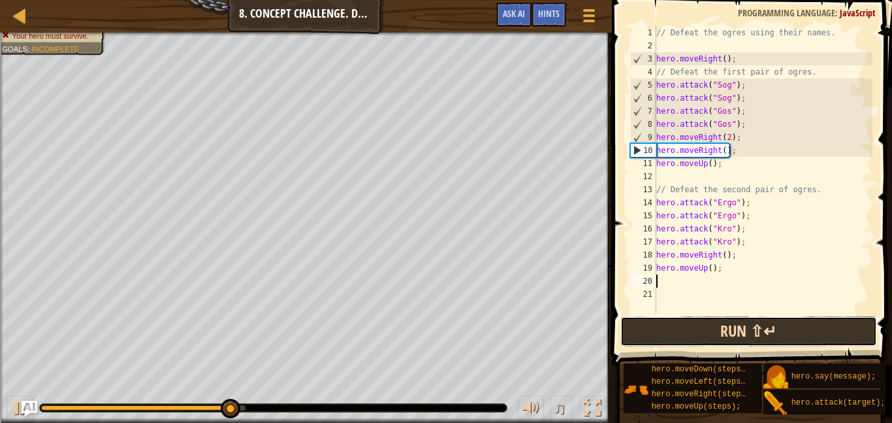
click at [638, 332] on button "Run ⇧↵" at bounding box center [749, 331] width 257 height 30
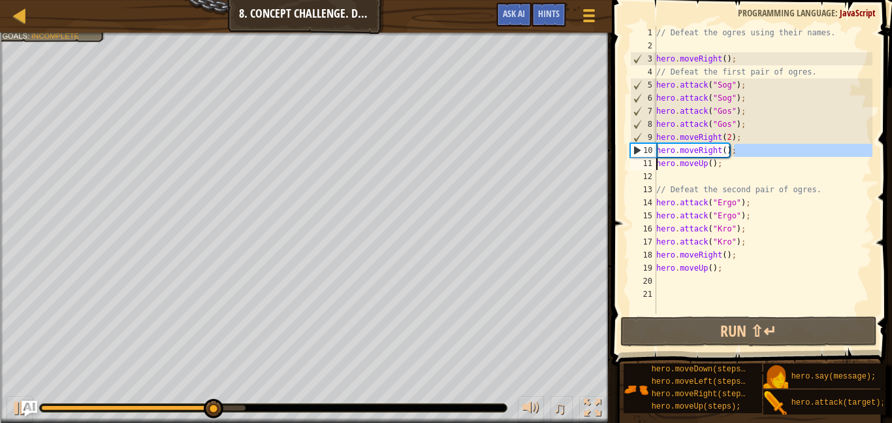
drag, startPoint x: 741, startPoint y: 153, endPoint x: 656, endPoint y: 163, distance: 85.5
click at [656, 163] on div "1 2 3 4 5 6 7 8 9 10 11 12 13 14 15 16 17 18 19 20 21 // Defeat the ogres using…" at bounding box center [750, 169] width 245 height 287
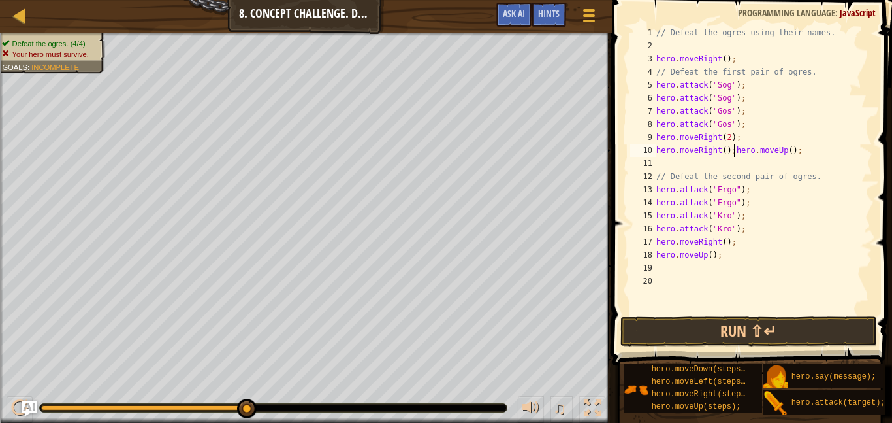
click at [801, 147] on div "// Defeat the ogres using their names. hero . moveRight ( ) ; // Defeat the fir…" at bounding box center [763, 183] width 219 height 314
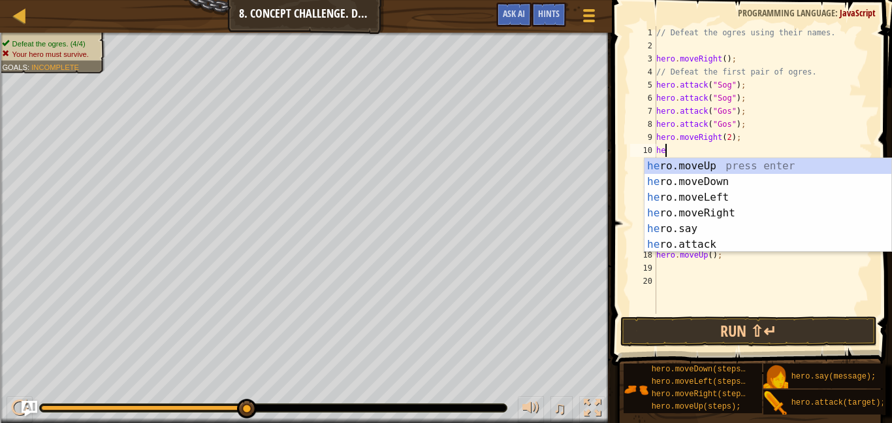
type textarea "h"
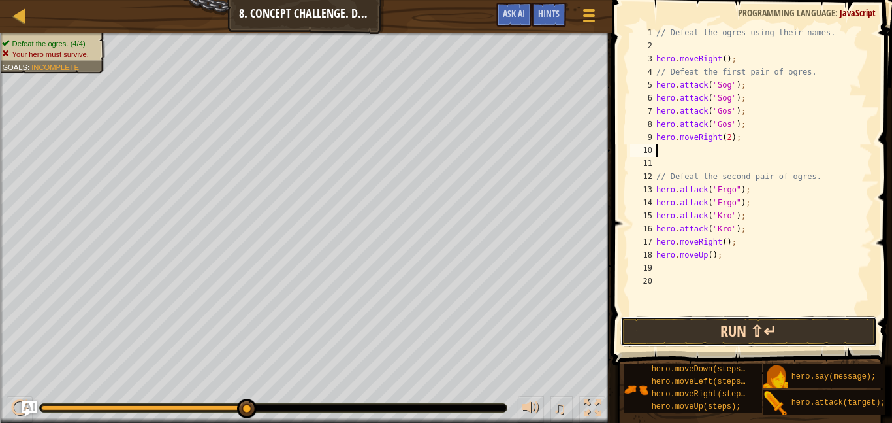
click at [716, 330] on button "Run ⇧↵" at bounding box center [749, 331] width 257 height 30
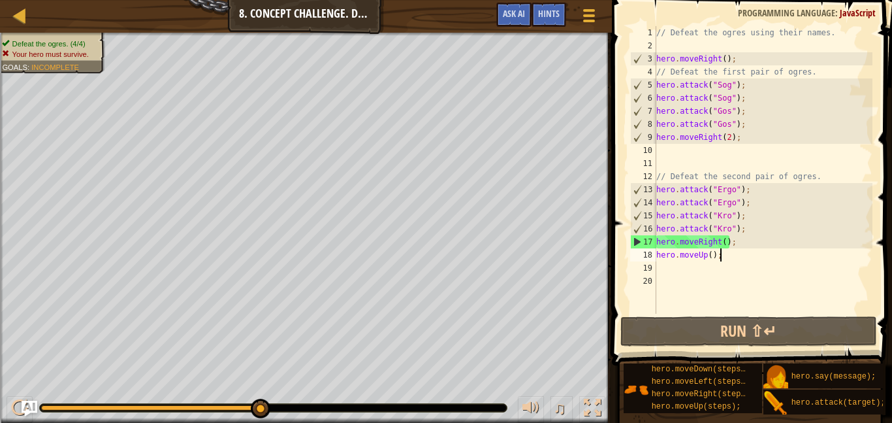
click at [745, 260] on div "// Defeat the ogres using their names. hero . moveRight ( ) ; // Defeat the fir…" at bounding box center [763, 183] width 219 height 314
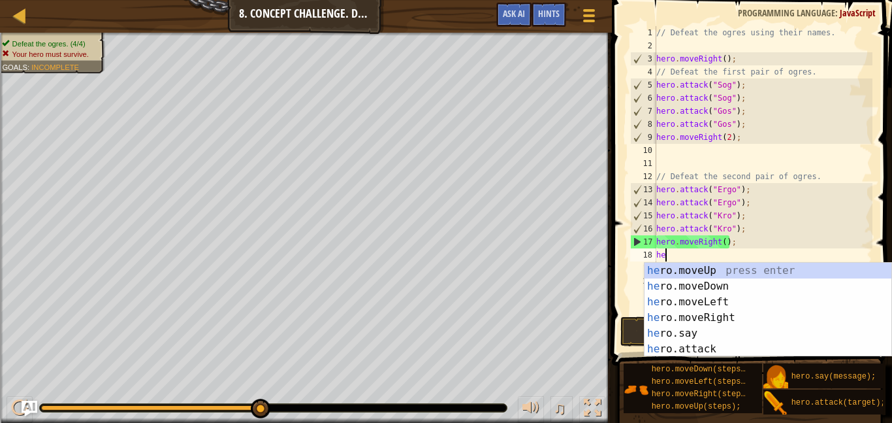
type textarea "h"
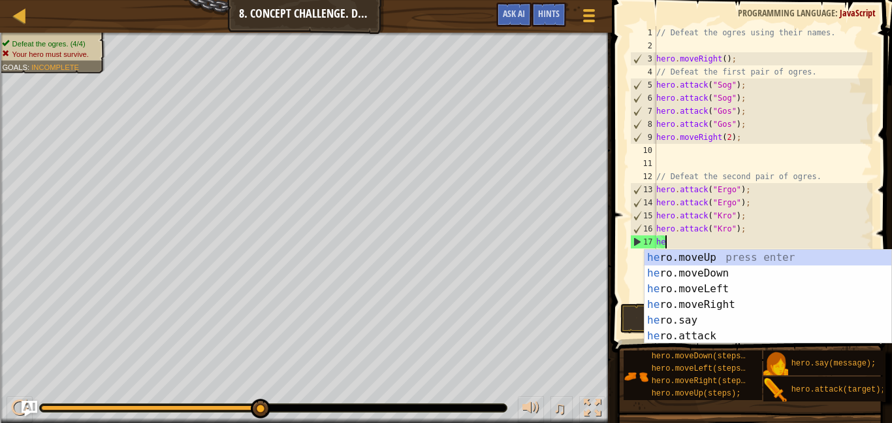
type textarea "h"
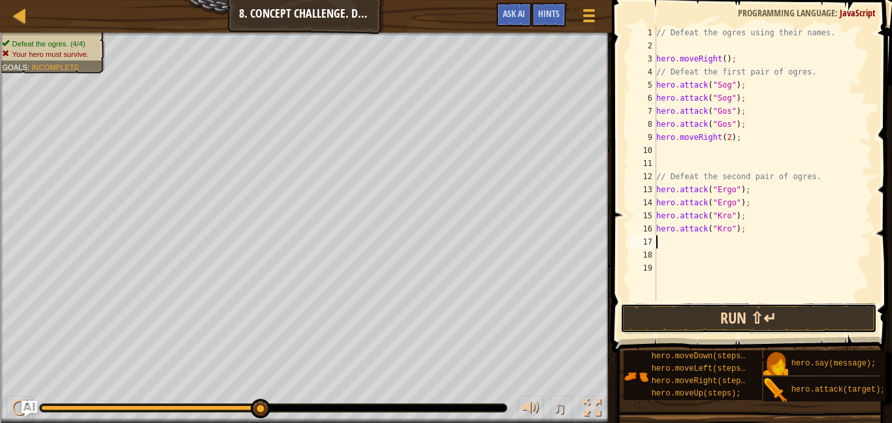
click at [755, 318] on button "Run ⇧↵" at bounding box center [749, 318] width 257 height 30
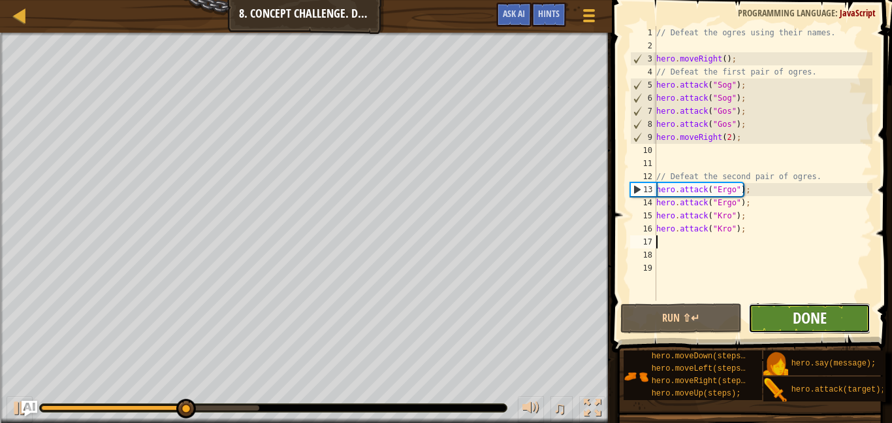
click at [809, 317] on span "Done" at bounding box center [810, 317] width 34 height 21
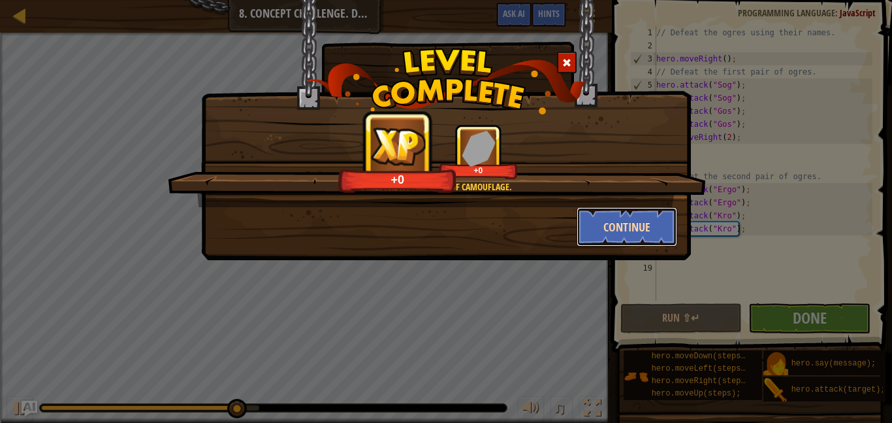
click at [643, 224] on button "Continue" at bounding box center [627, 226] width 101 height 39
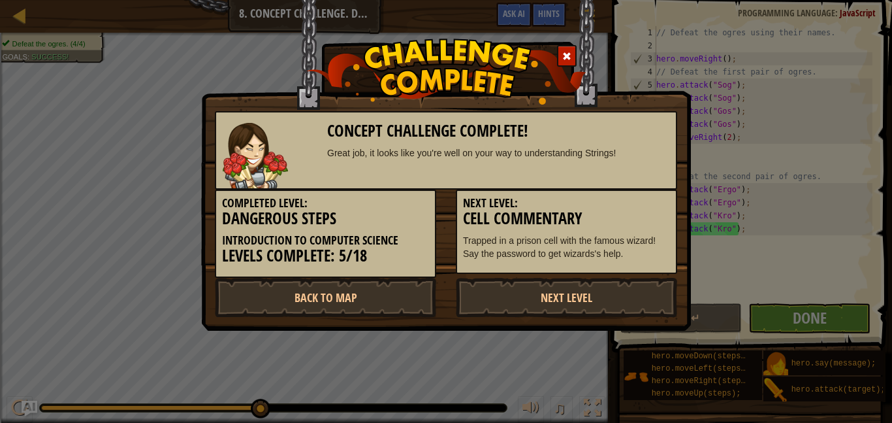
click at [304, 223] on h3 "Dangerous Steps" at bounding box center [325, 219] width 207 height 18
click at [495, 291] on link "Next Level" at bounding box center [566, 297] width 221 height 39
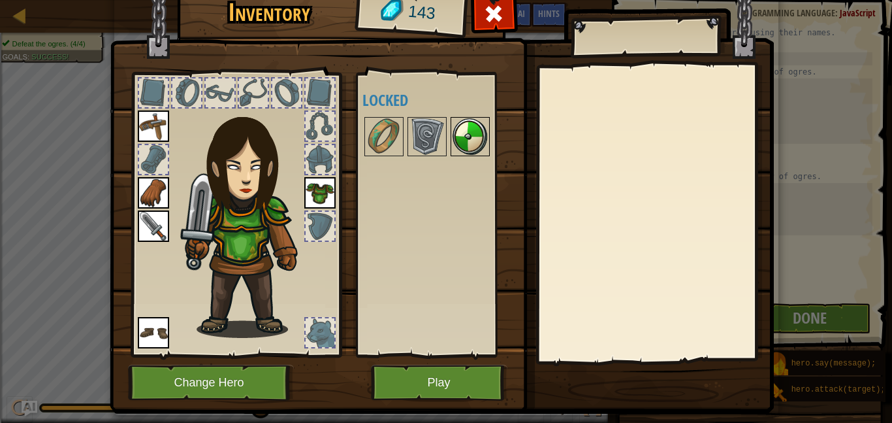
click at [460, 135] on img at bounding box center [470, 136] width 37 height 37
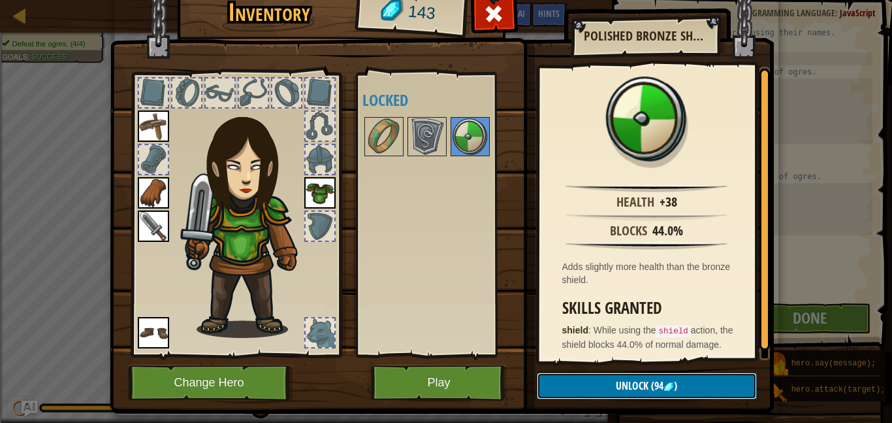
click at [649, 391] on span "(94" at bounding box center [656, 385] width 15 height 14
click at [648, 391] on button "Confirm" at bounding box center [647, 385] width 220 height 27
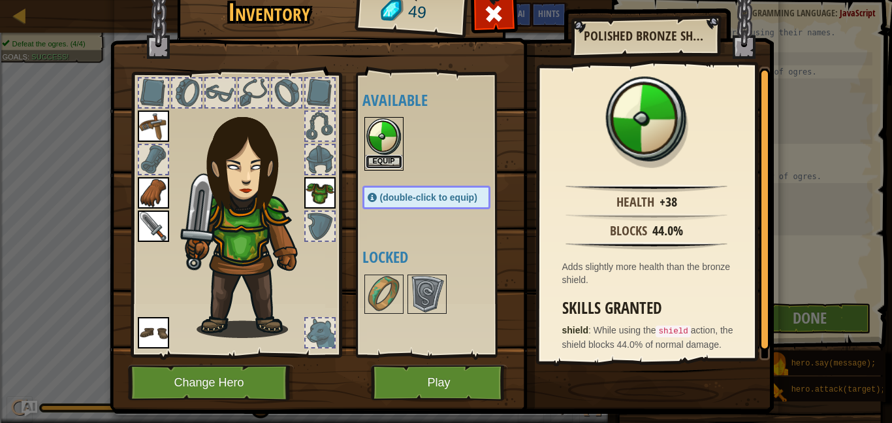
click at [394, 157] on button "Equip" at bounding box center [384, 162] width 37 height 14
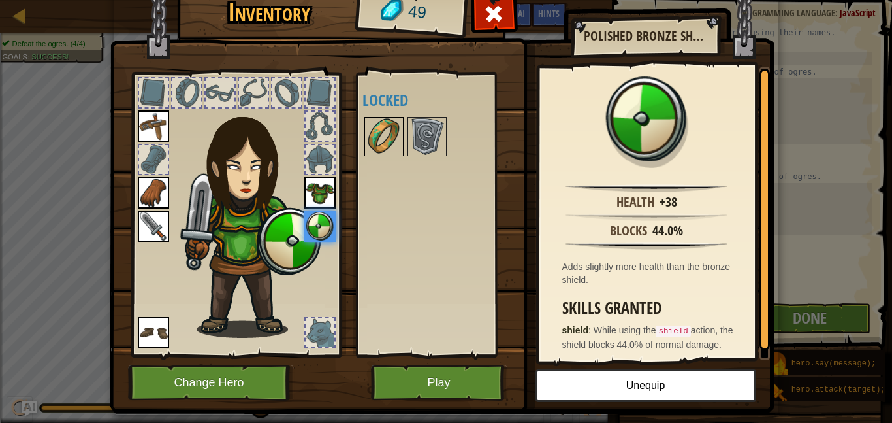
click at [388, 147] on img at bounding box center [384, 136] width 37 height 37
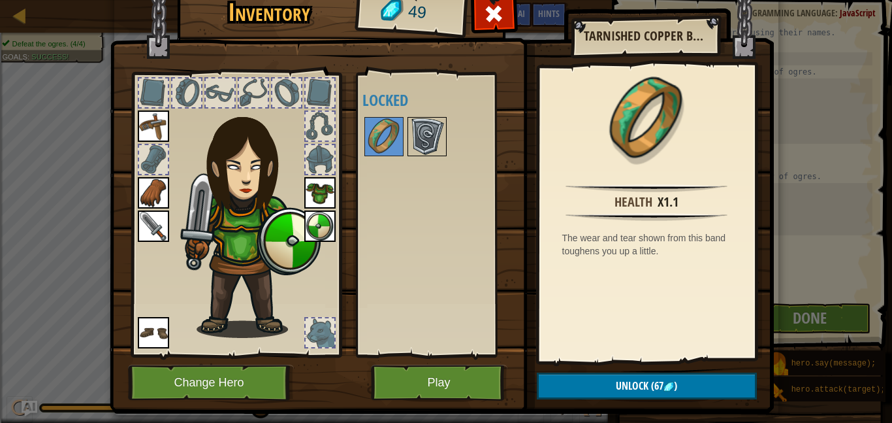
click at [416, 141] on img at bounding box center [427, 136] width 37 height 37
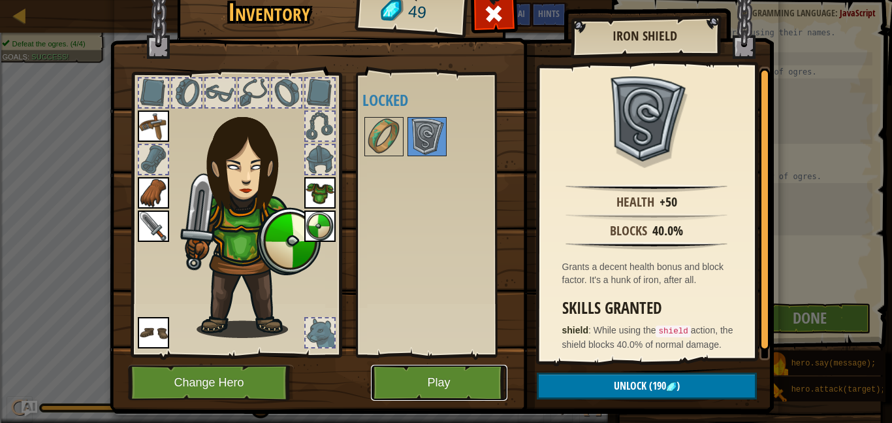
click at [418, 376] on button "Play" at bounding box center [439, 383] width 137 height 36
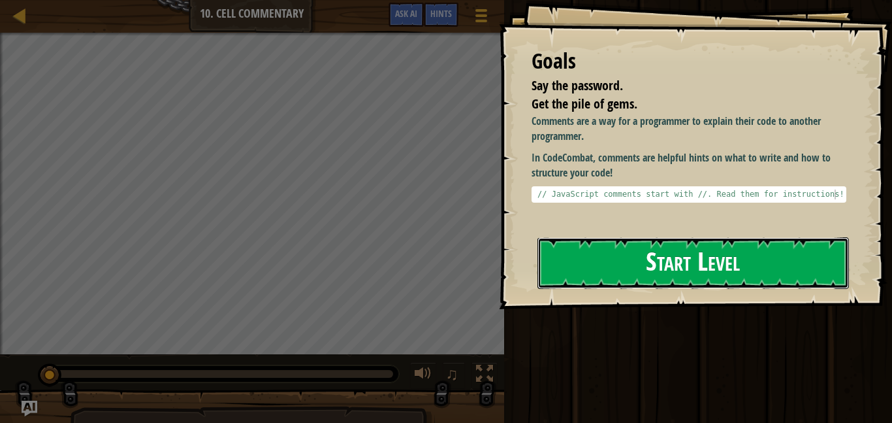
click at [666, 255] on button "Start Level" at bounding box center [694, 263] width 312 height 52
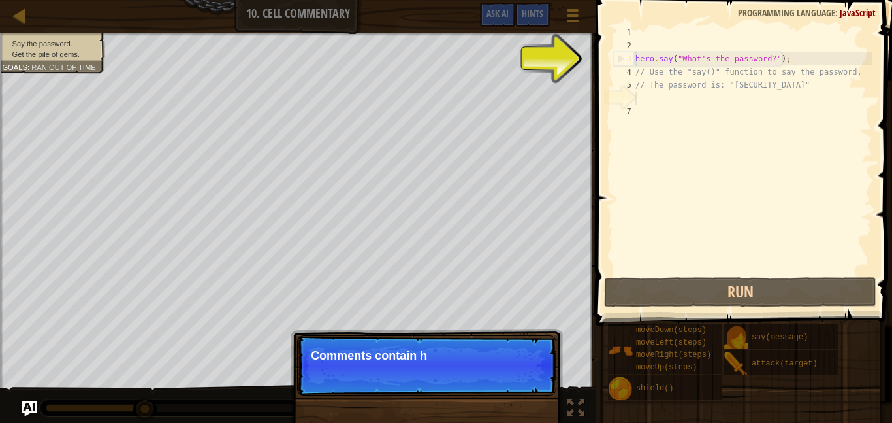
click at [711, 61] on div "hero . say ( "What's the password?" ) ; // Use the "say()" function to say the …" at bounding box center [753, 163] width 240 height 274
click at [708, 59] on div "hero . say ( "What's the password?" ) ; // Use the "say()" function to say the …" at bounding box center [753, 163] width 240 height 274
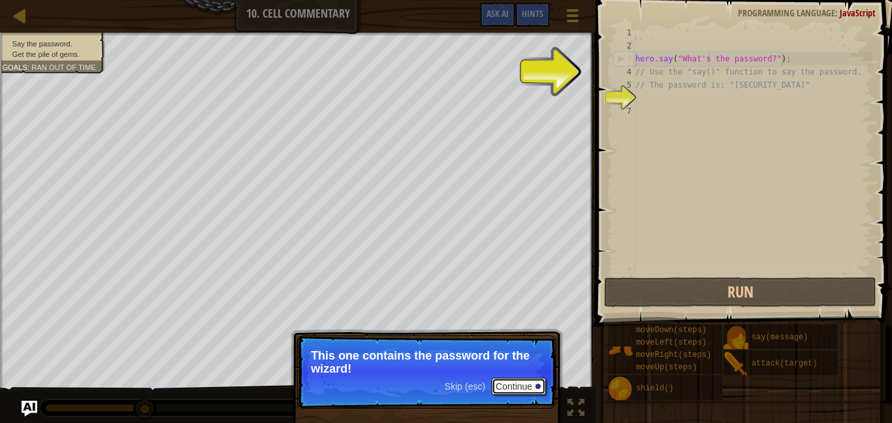
click at [525, 384] on button "Continue" at bounding box center [519, 386] width 54 height 17
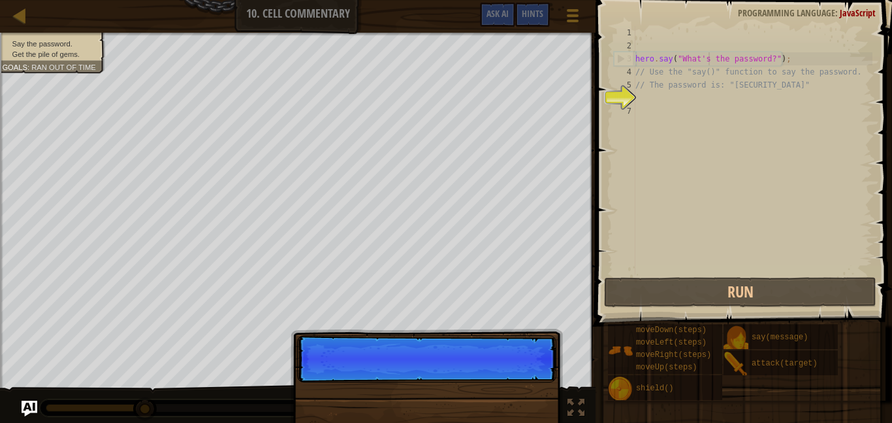
scroll to position [6, 11]
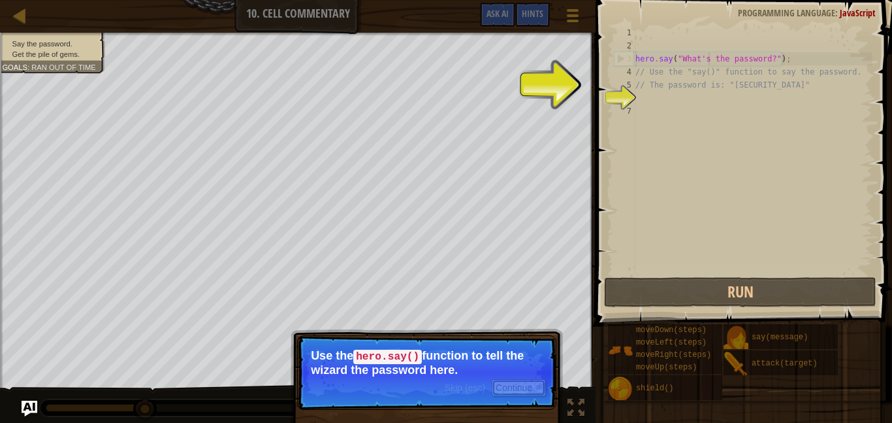
click at [525, 384] on button "Continue" at bounding box center [519, 387] width 54 height 17
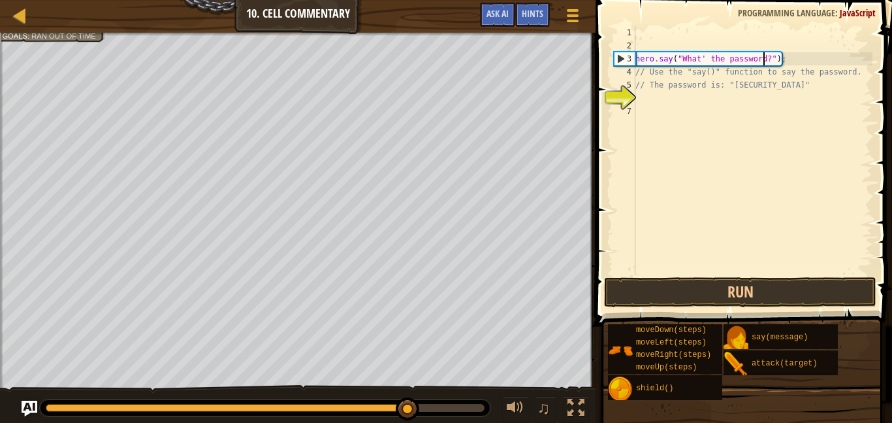
click at [764, 61] on div "hero . say ( "What' the password?" ) ; // Use the "say()" function to say the p…" at bounding box center [753, 163] width 240 height 274
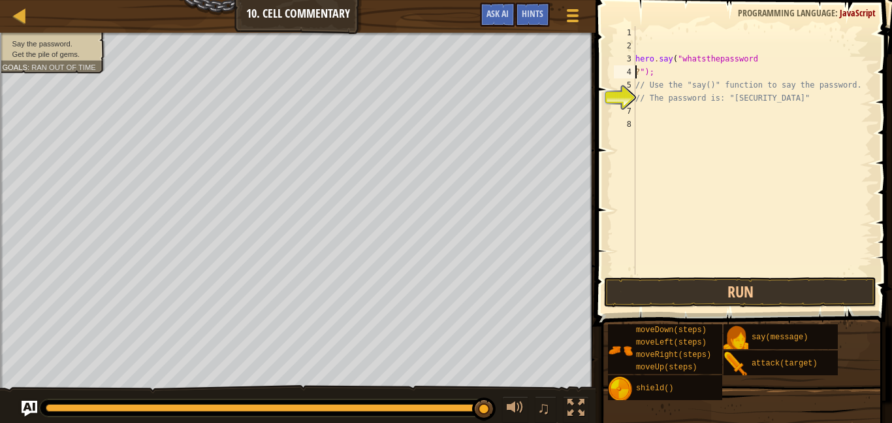
scroll to position [6, 2]
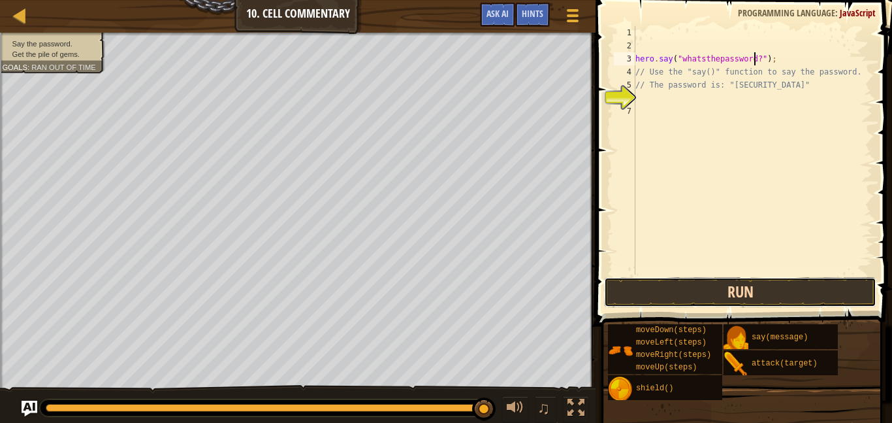
click at [741, 290] on button "Run" at bounding box center [740, 292] width 272 height 30
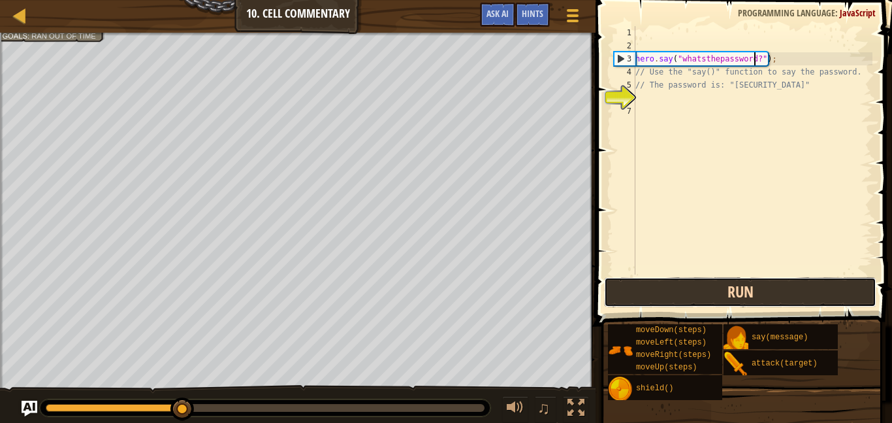
click at [700, 291] on button "Run" at bounding box center [740, 292] width 272 height 30
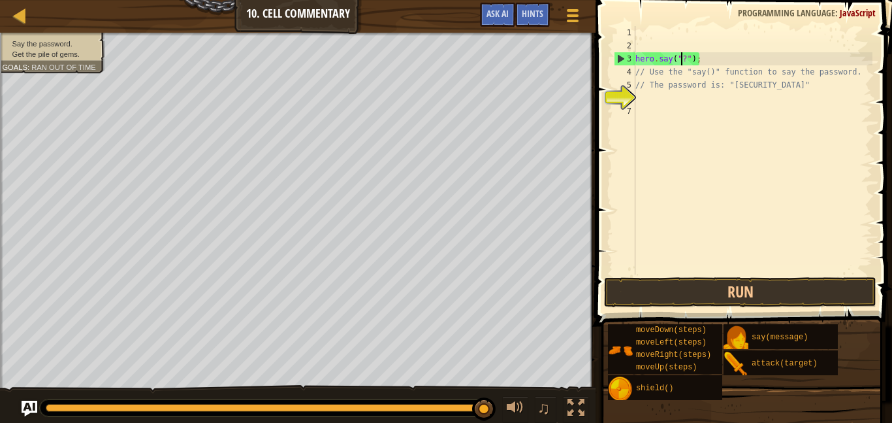
click at [683, 58] on div "hero . say ( "?" ) ; // Use the "say()" function to say the password. // The pa…" at bounding box center [753, 163] width 240 height 274
click at [685, 58] on div "hero . say ( "?" ) ; // Use the "say()" function to say the password. // The pa…" at bounding box center [753, 163] width 240 height 274
type textarea "hero.say("nigger");"
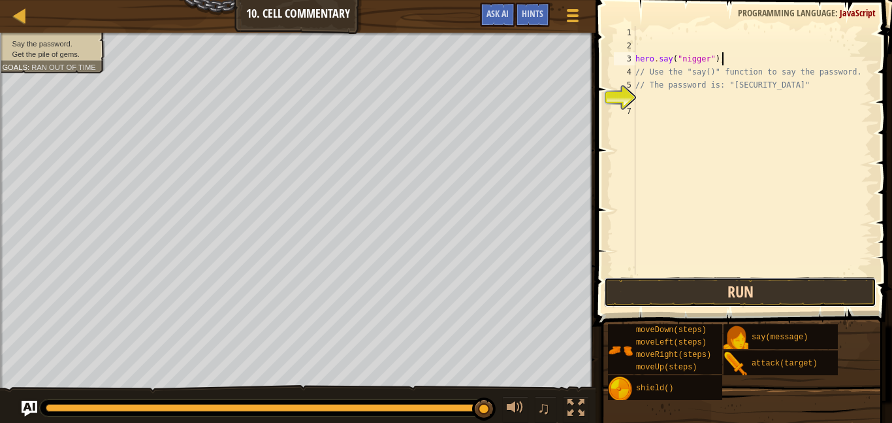
click at [715, 291] on button "Run" at bounding box center [740, 292] width 272 height 30
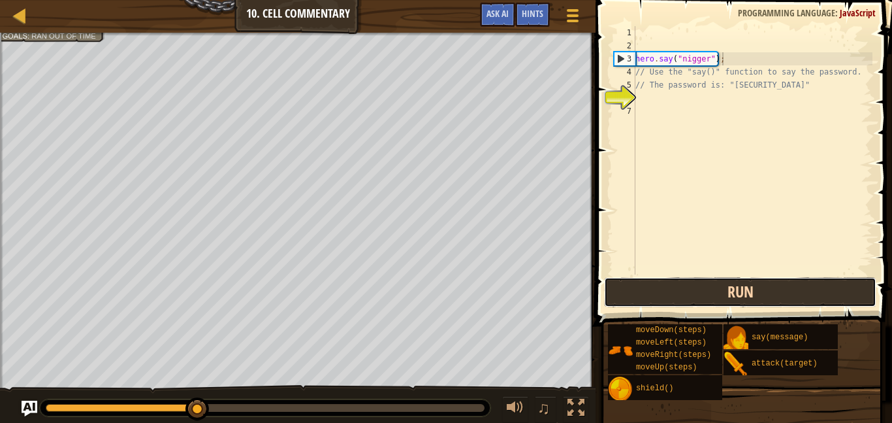
click at [716, 288] on button "Run" at bounding box center [740, 292] width 272 height 30
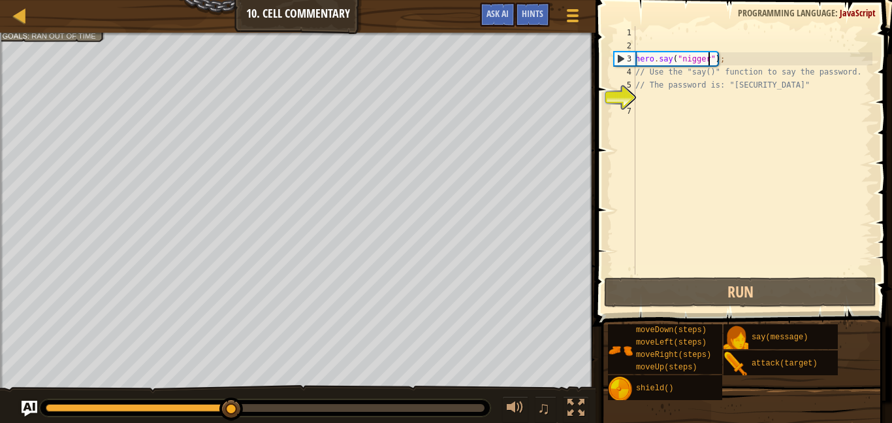
click at [709, 57] on div "hero . say ( "nigger" ) ; // Use the "say()" function to say the password. // T…" at bounding box center [753, 163] width 240 height 274
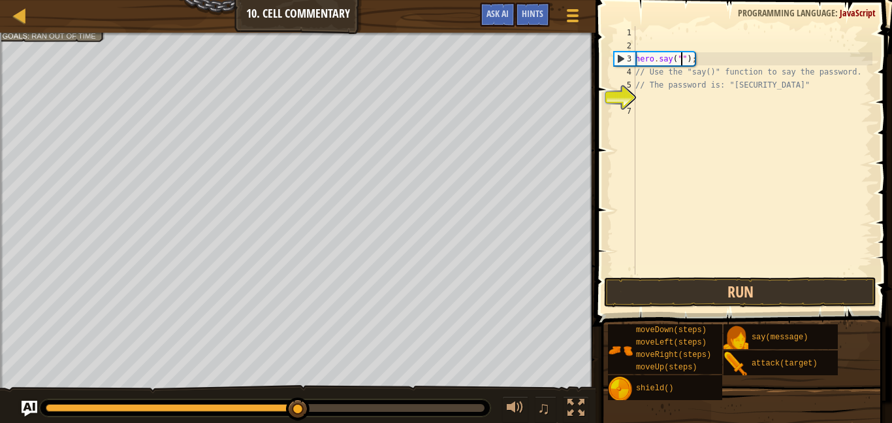
scroll to position [6, 8]
type textarea "hero.say("");"
click at [534, 19] on span "Hints" at bounding box center [533, 13] width 22 height 12
